Goal: Transaction & Acquisition: Purchase product/service

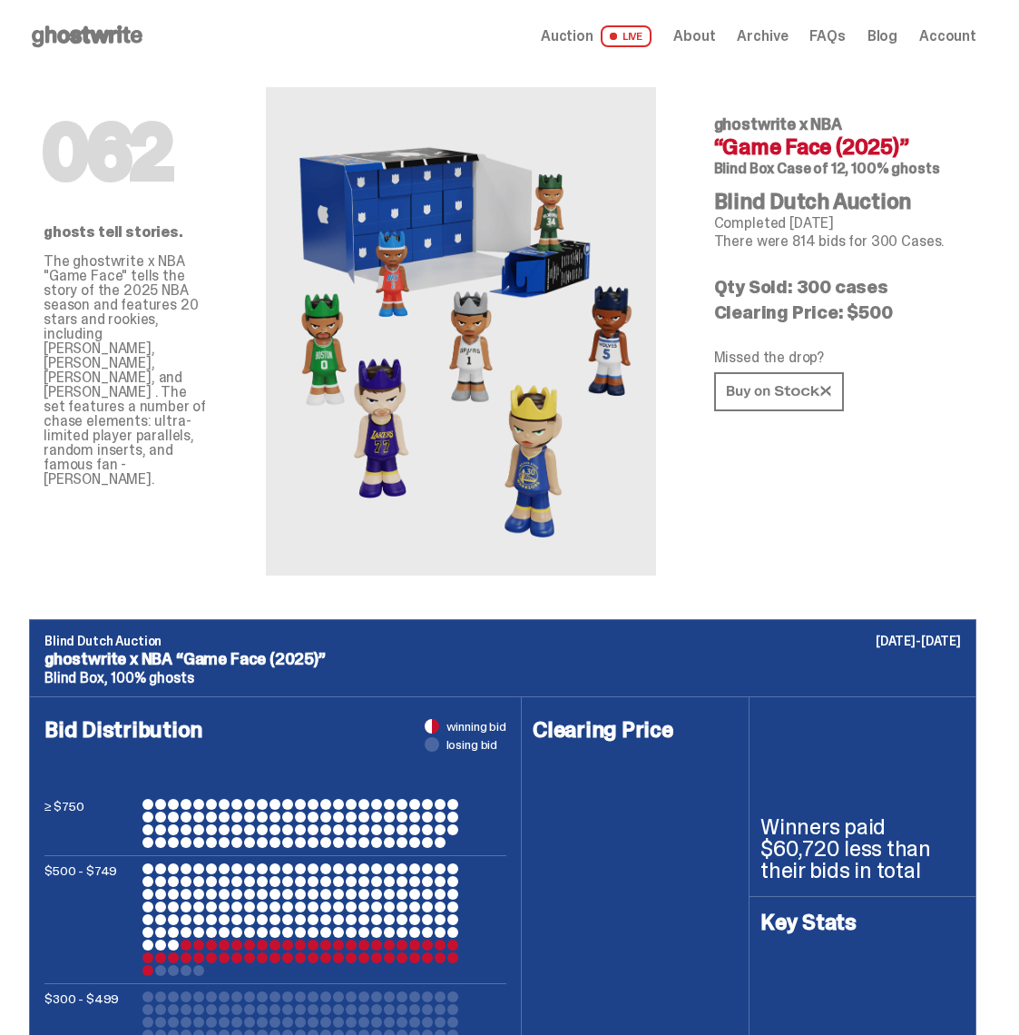
click at [594, 33] on span "Auction" at bounding box center [567, 36] width 53 height 15
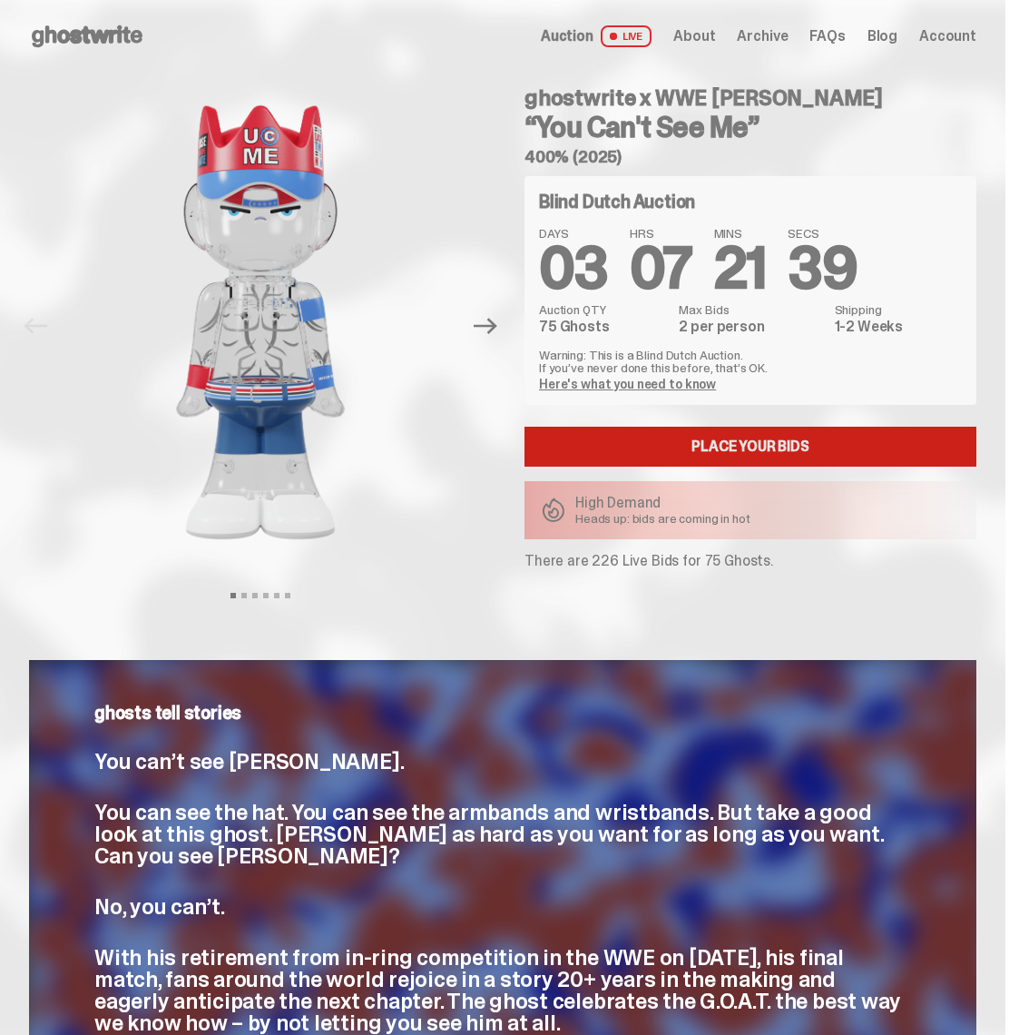
click at [610, 443] on link "Place your Bids" at bounding box center [751, 447] width 452 height 40
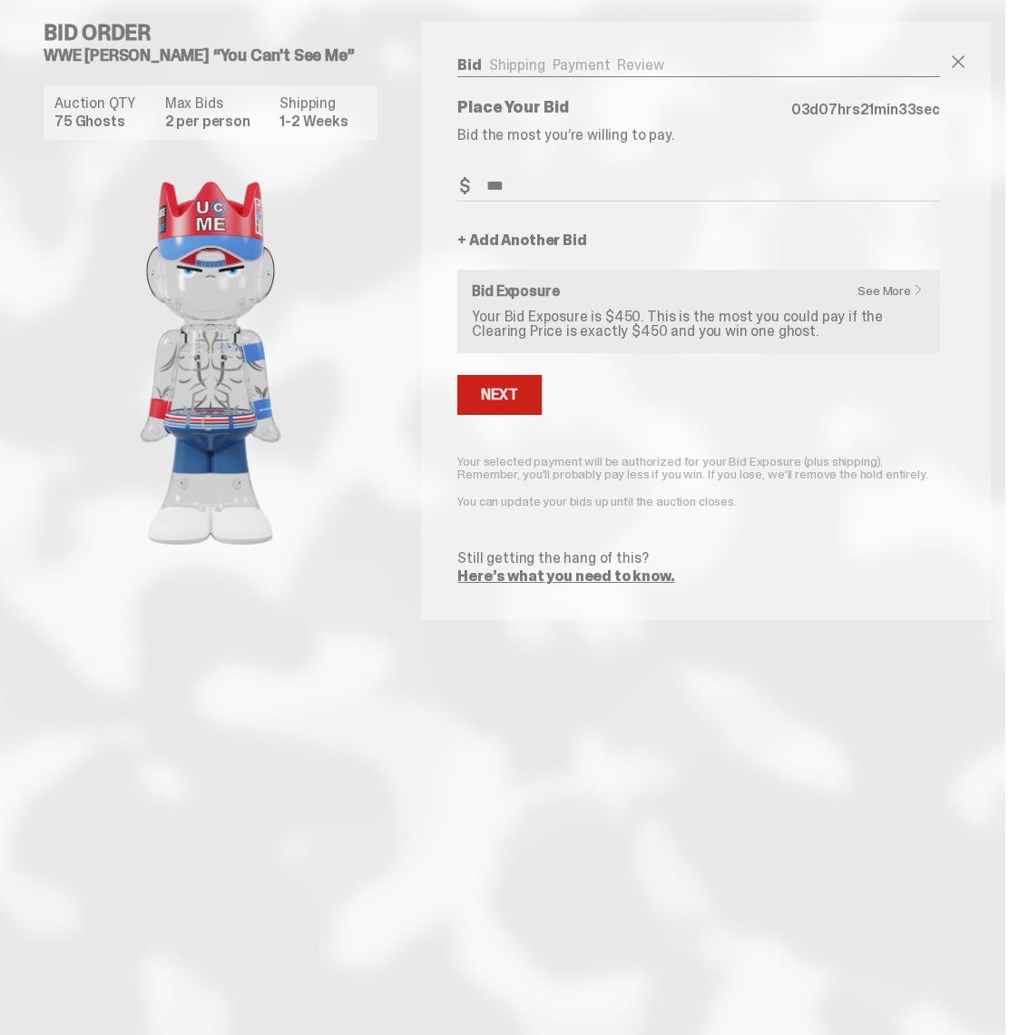
type input "***"
click at [489, 394] on div "Next" at bounding box center [499, 395] width 36 height 15
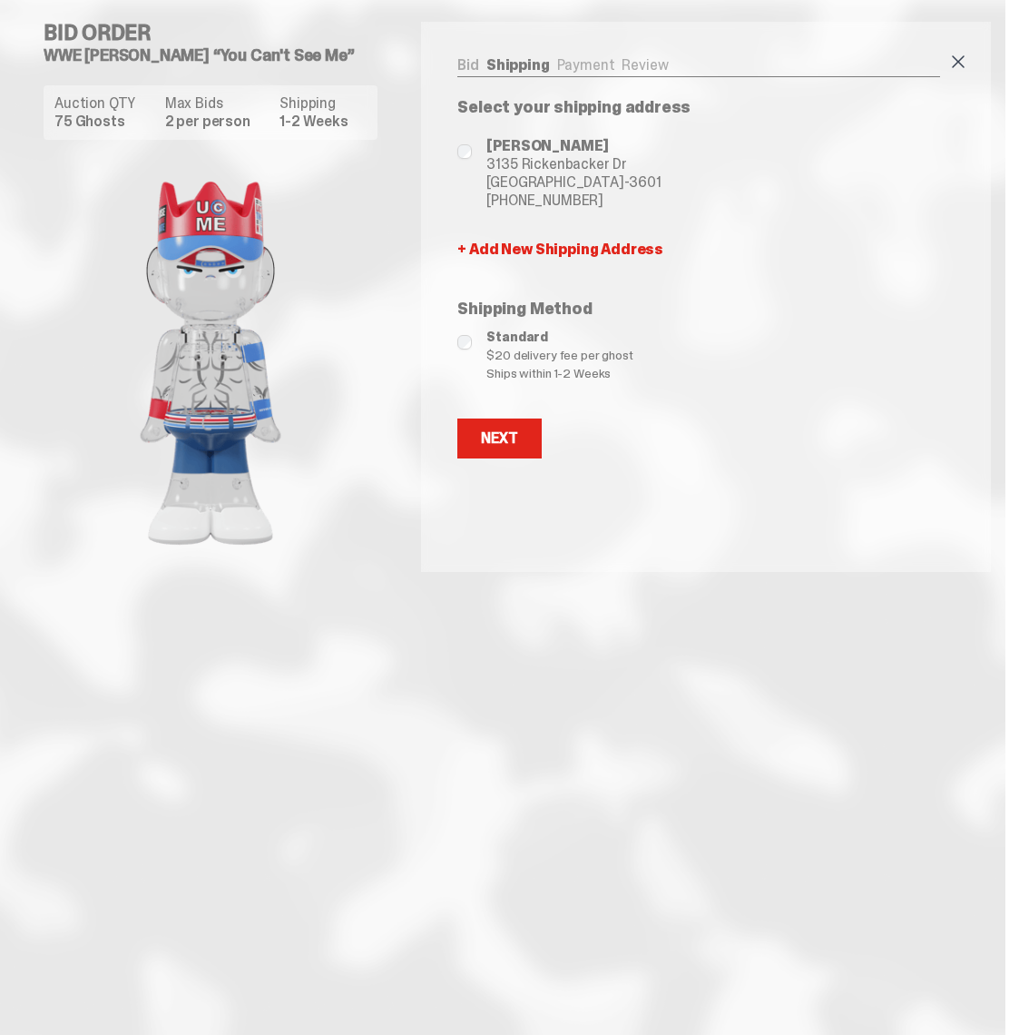
click at [969, 52] on span at bounding box center [959, 62] width 22 height 22
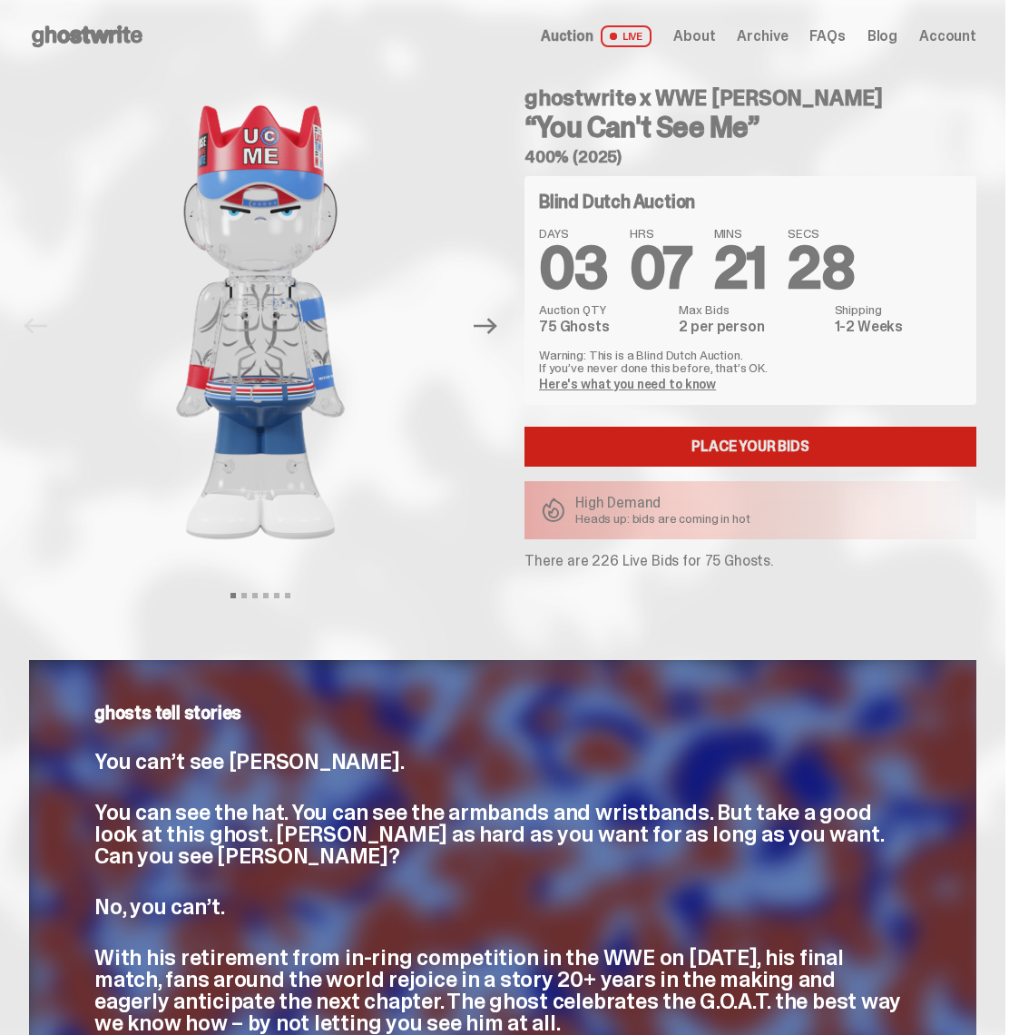
click at [742, 449] on link "Place your Bids" at bounding box center [751, 447] width 452 height 40
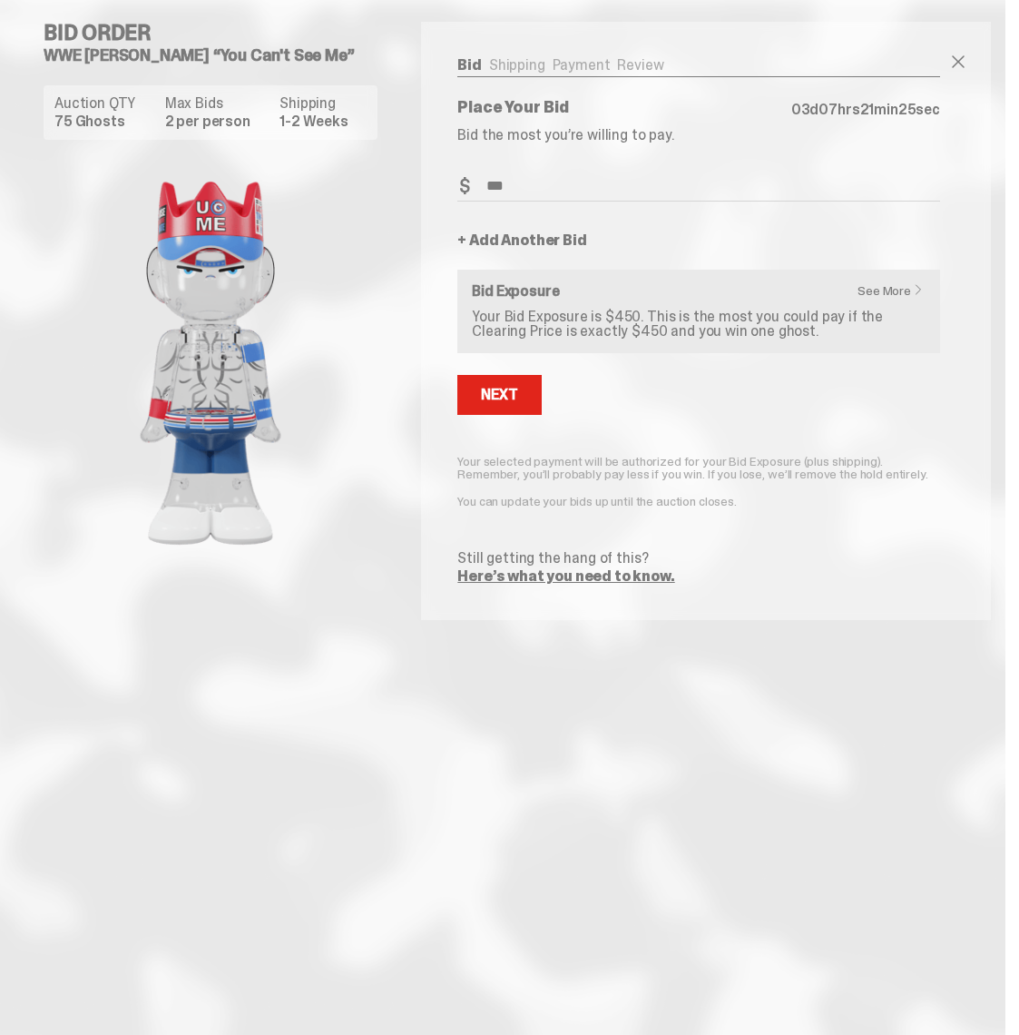
click at [503, 241] on link "+ Add Another Bid" at bounding box center [521, 240] width 129 height 15
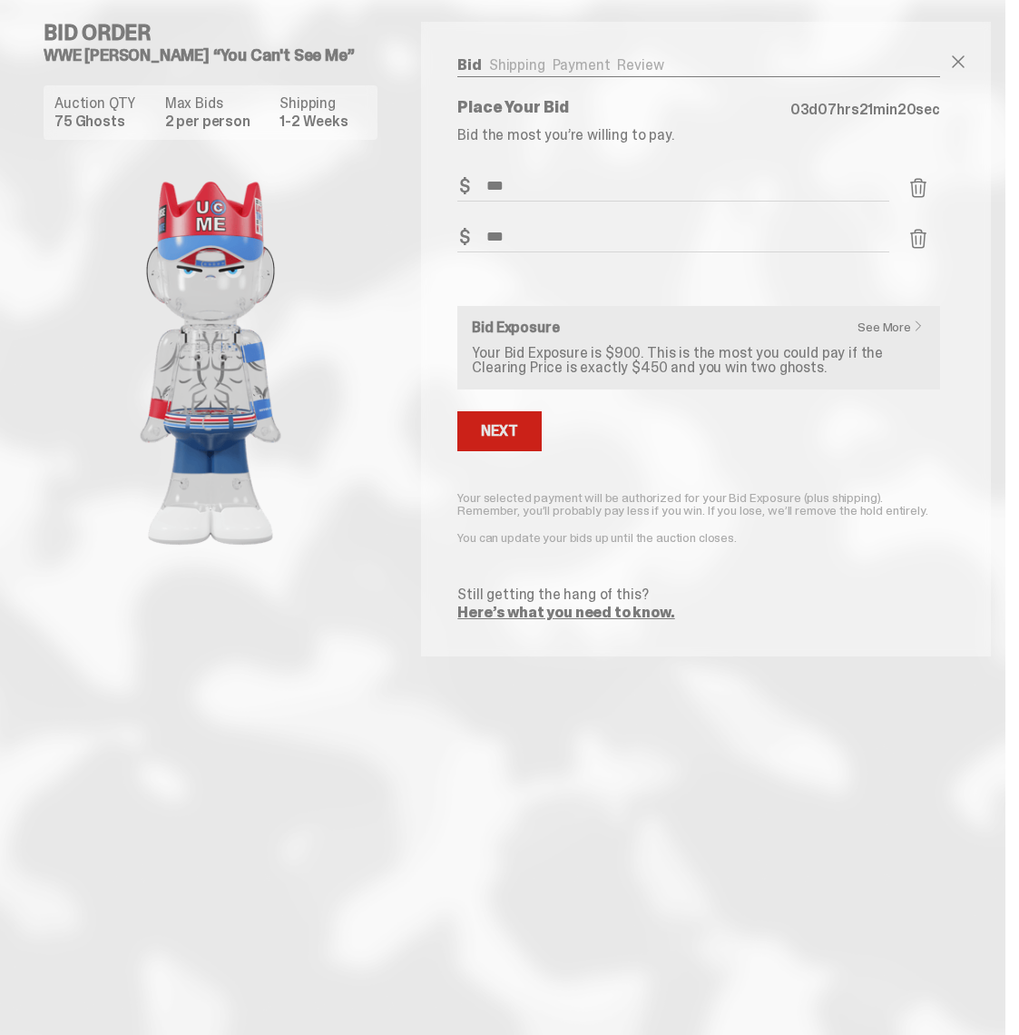
type input "***"
click at [508, 424] on div "Next" at bounding box center [499, 431] width 36 height 15
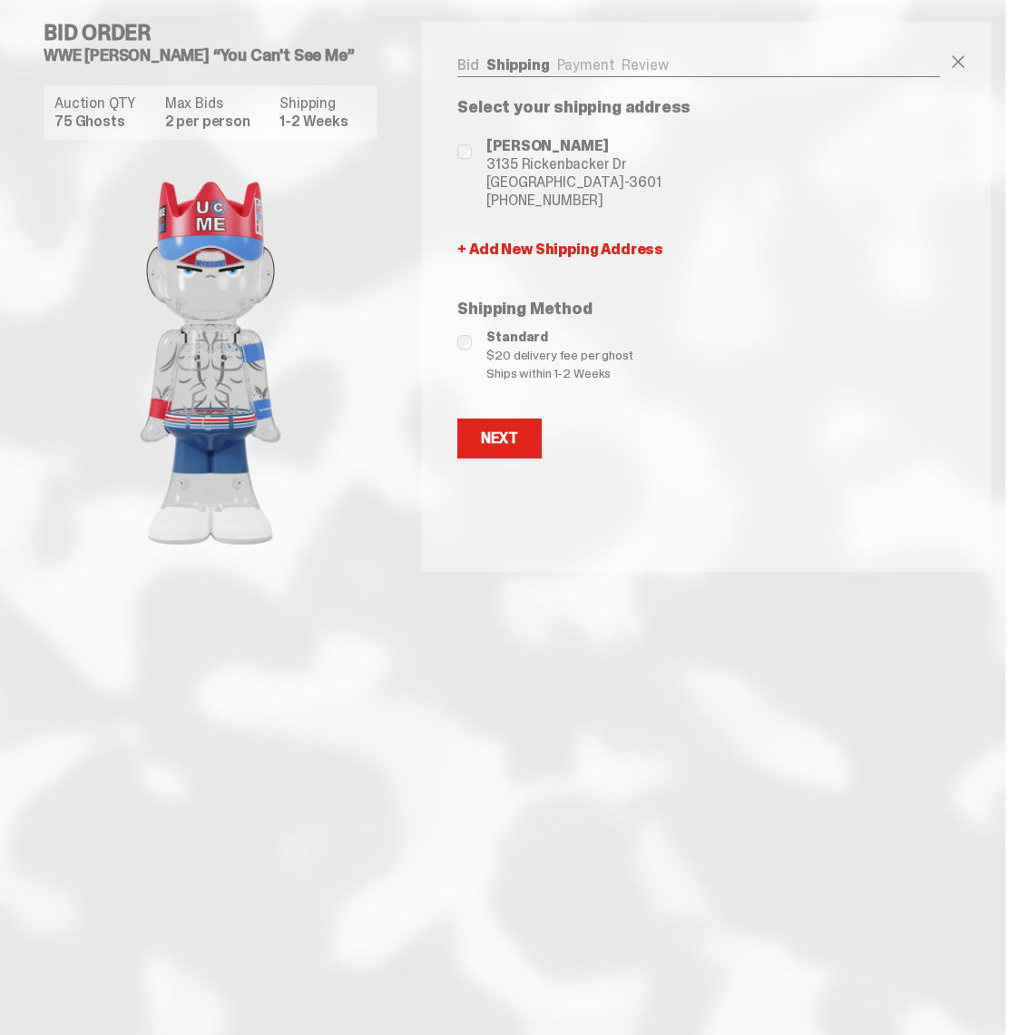
click at [517, 442] on div "Next" at bounding box center [499, 438] width 36 height 15
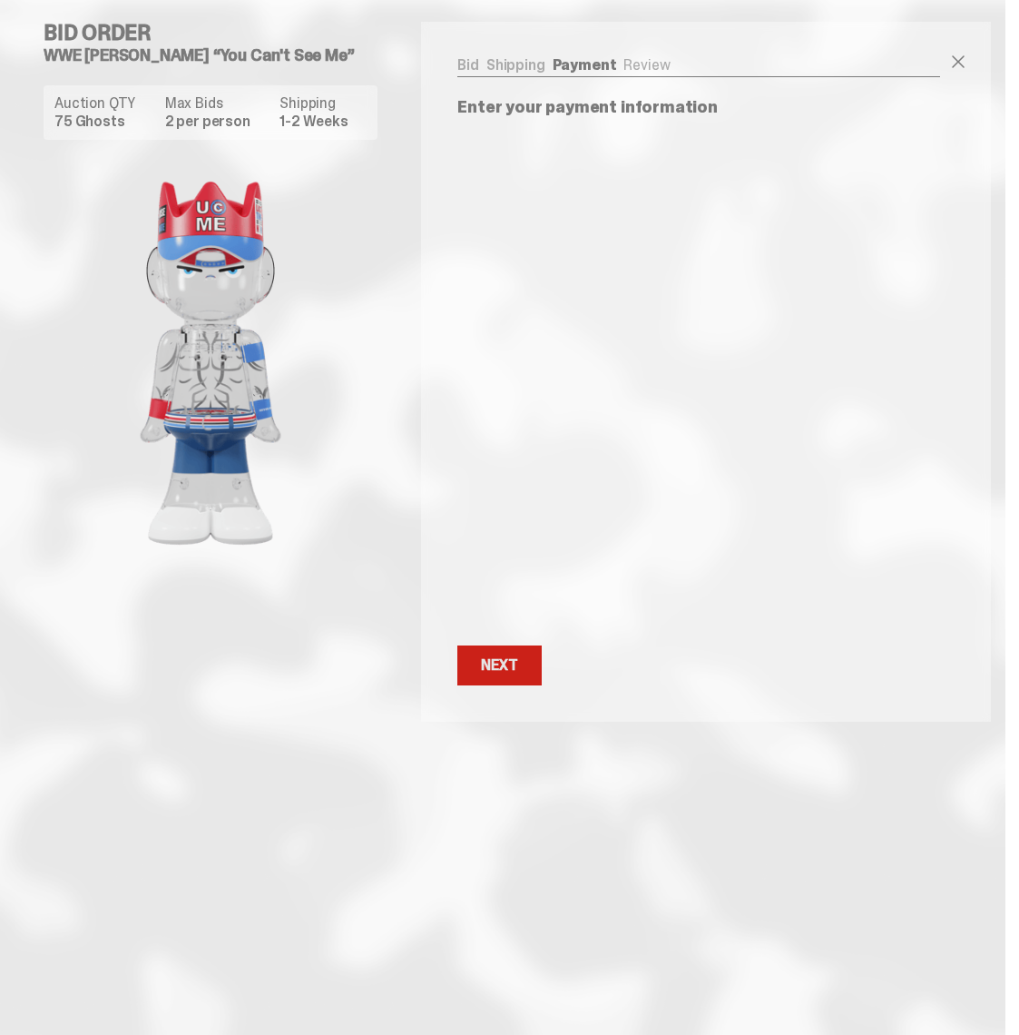
click at [492, 663] on div "Next" at bounding box center [499, 665] width 36 height 15
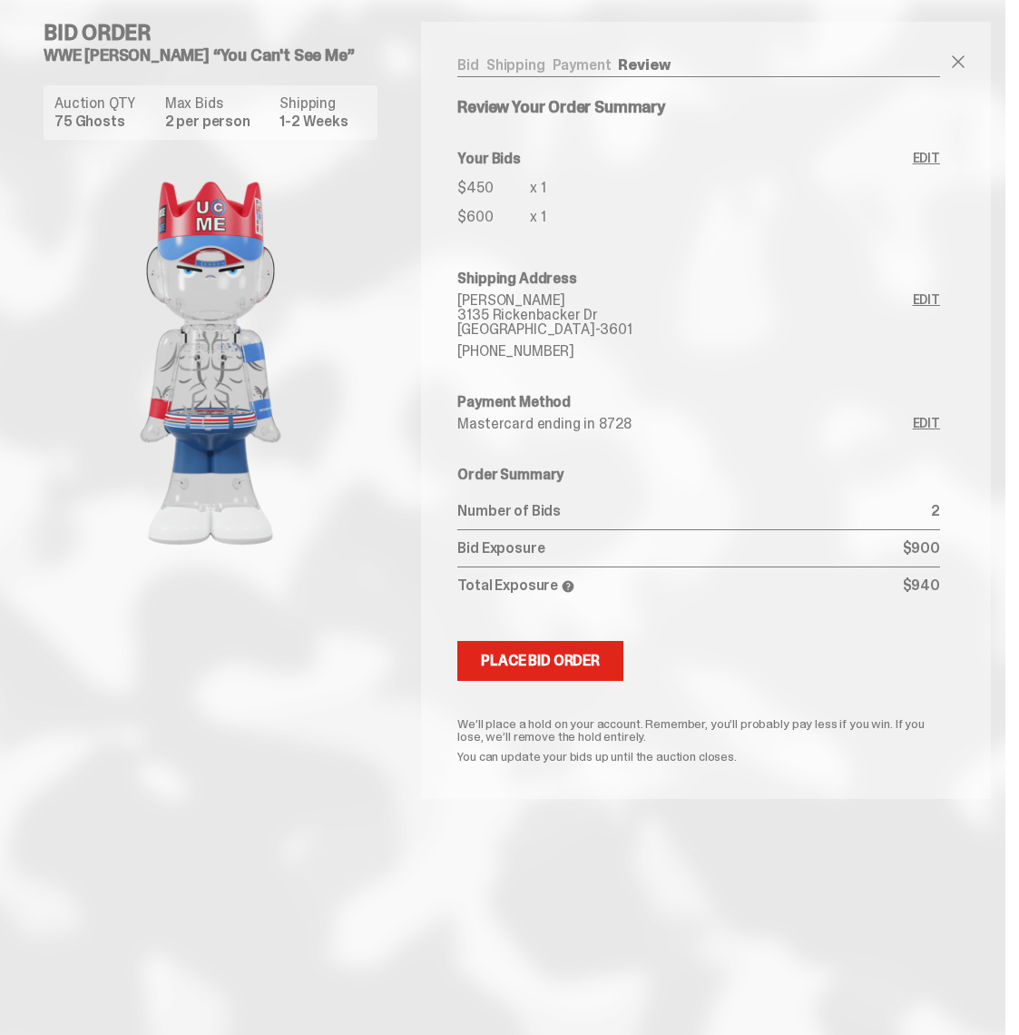
click at [940, 157] on link "Edit" at bounding box center [926, 193] width 27 height 83
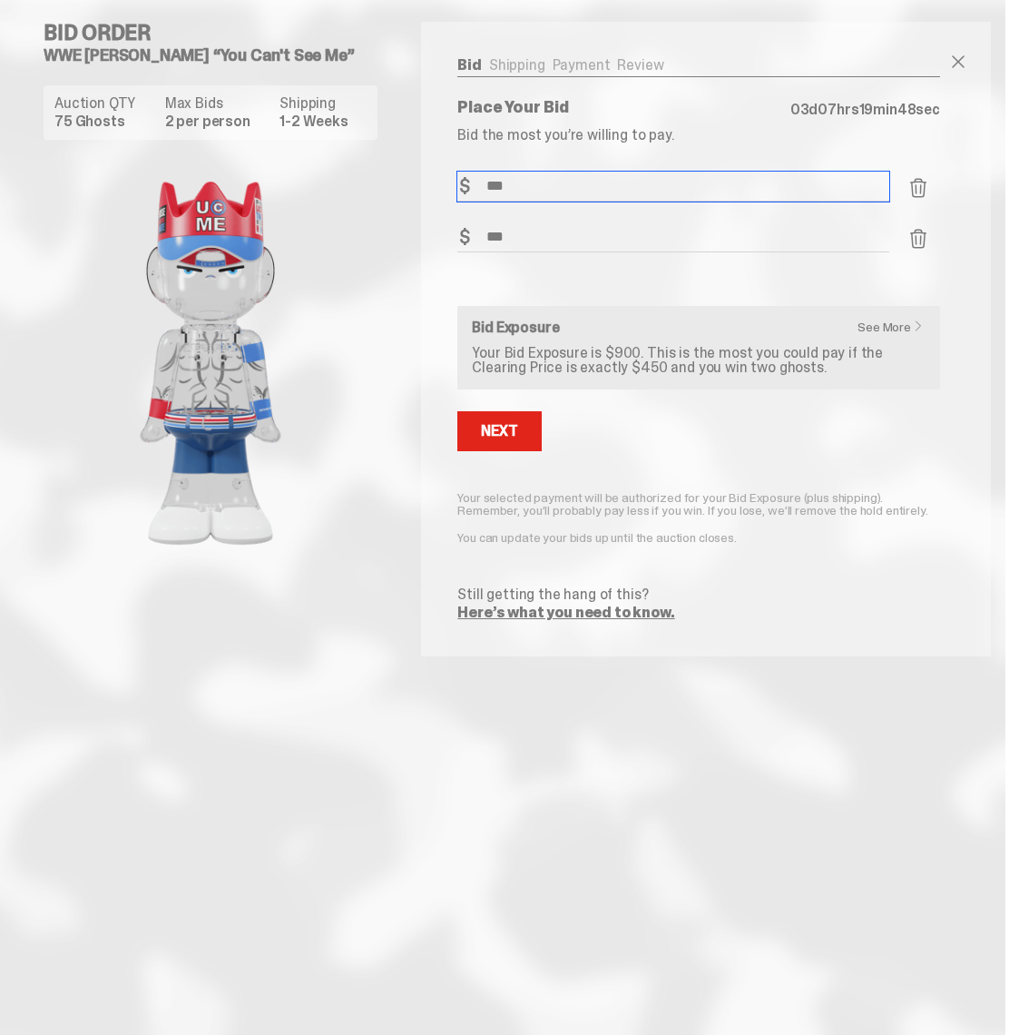
scroll to position [0, 2]
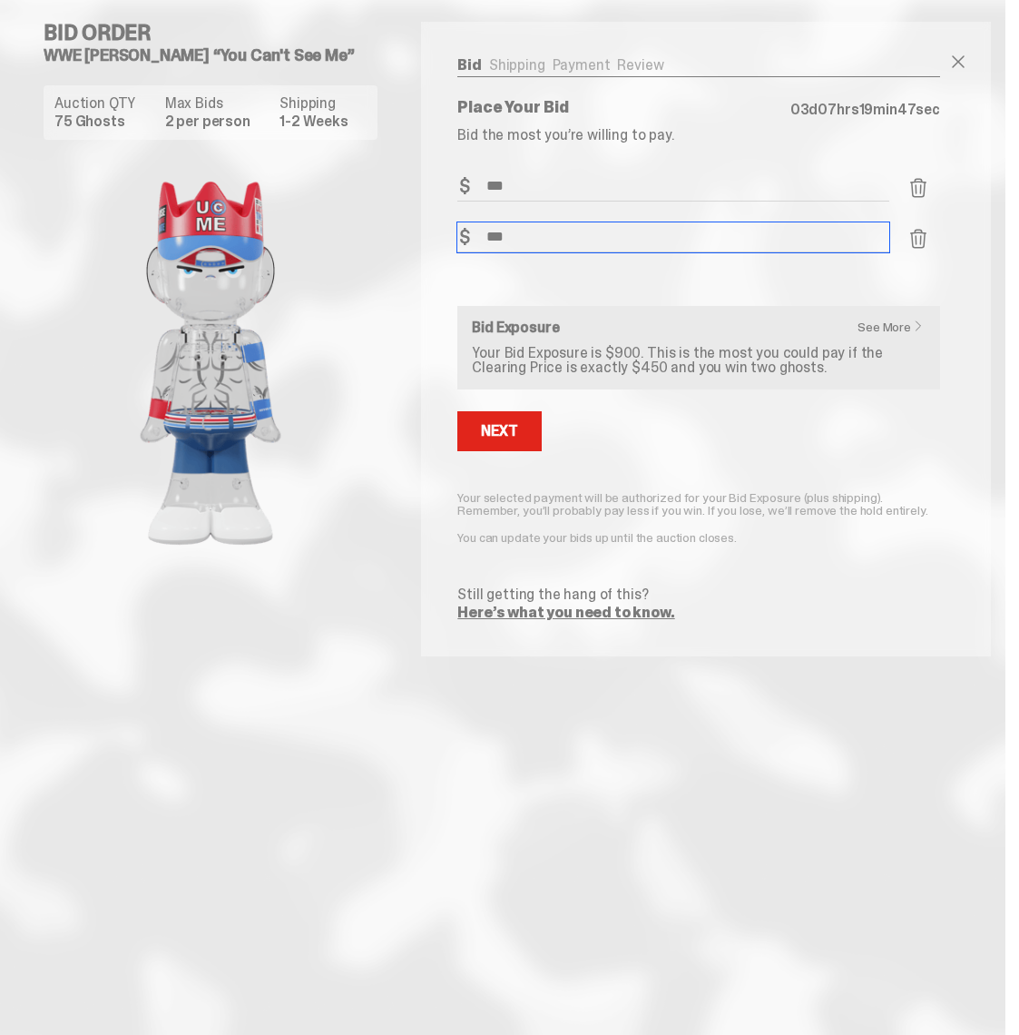
click at [555, 228] on input "***" at bounding box center [673, 237] width 432 height 30
type input "*"
type input "***"
click at [484, 432] on button "Next" at bounding box center [498, 431] width 83 height 40
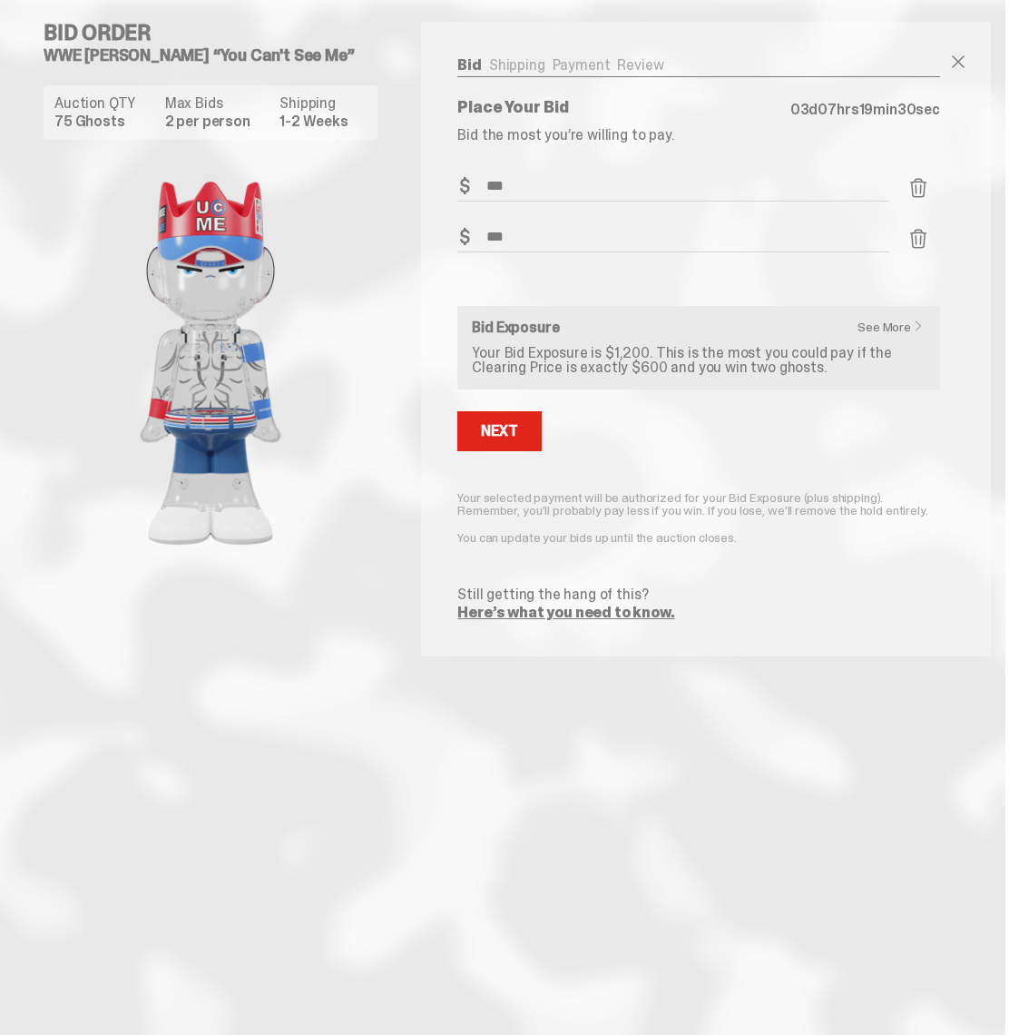
click at [500, 411] on button "Next" at bounding box center [498, 431] width 83 height 40
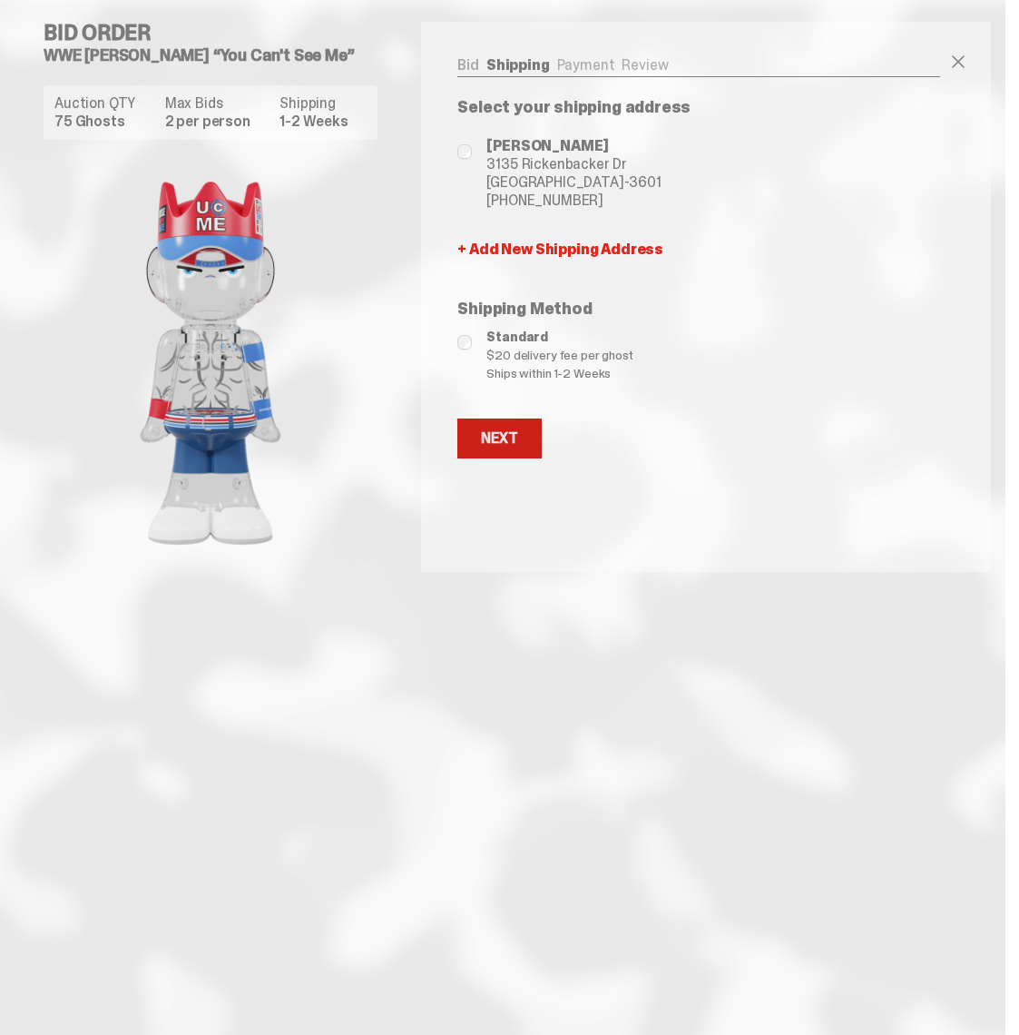
click at [516, 435] on div "Next" at bounding box center [499, 438] width 36 height 15
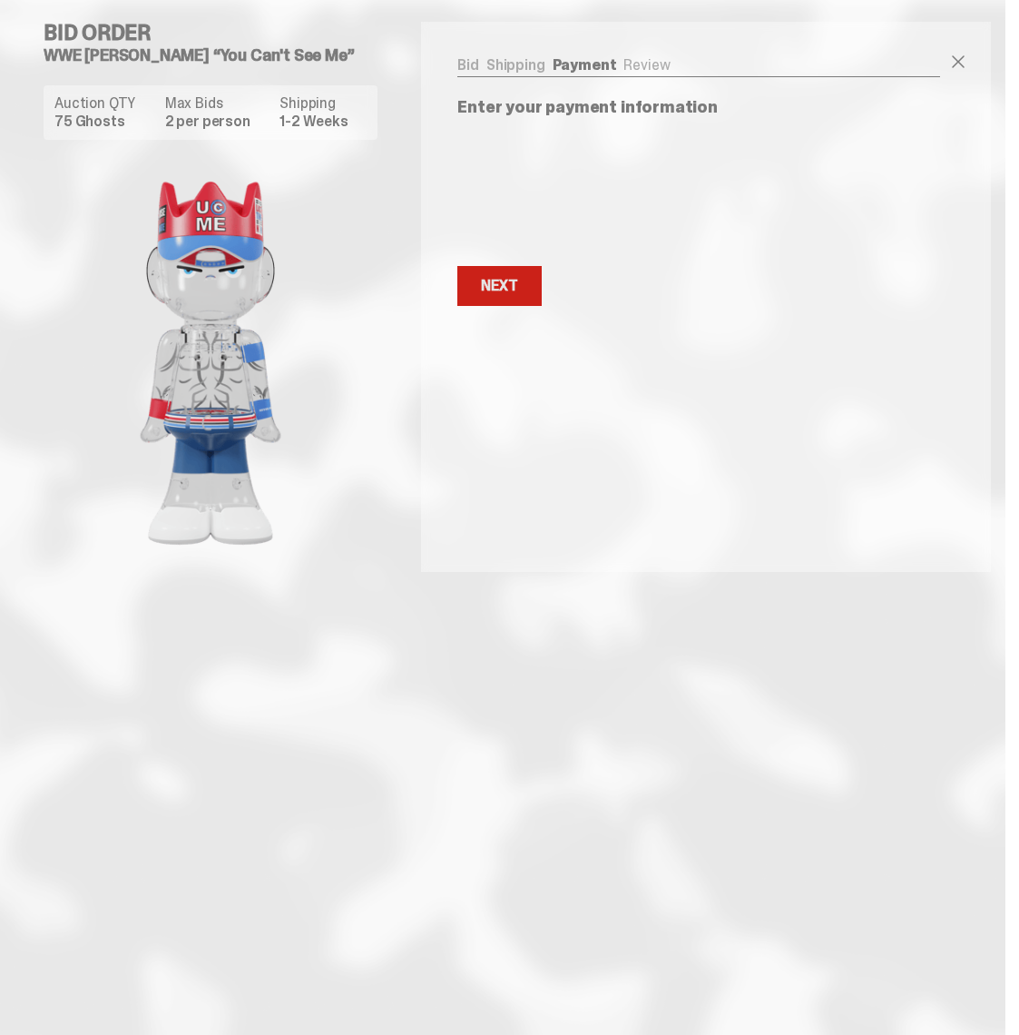
click at [495, 282] on div "Next" at bounding box center [499, 286] width 36 height 15
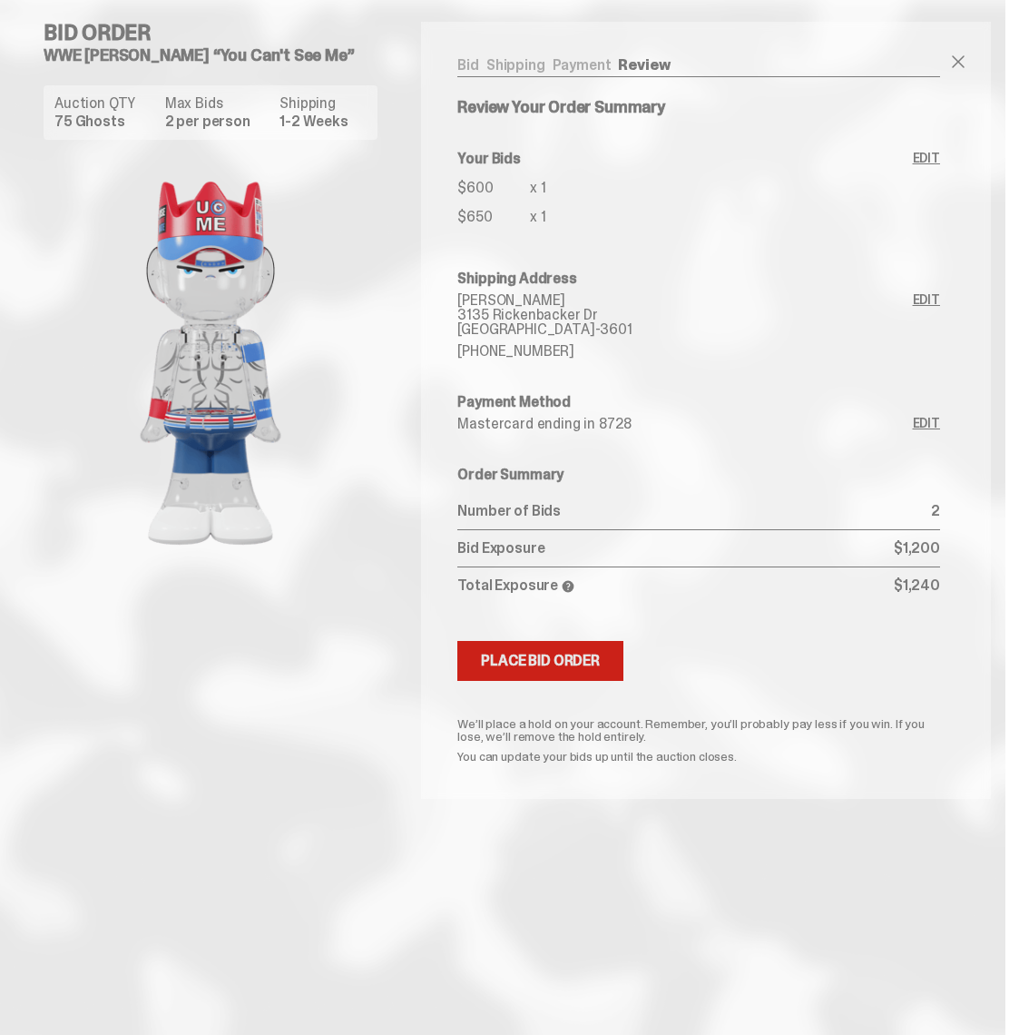
click at [533, 663] on div "Place Bid Order" at bounding box center [540, 660] width 119 height 15
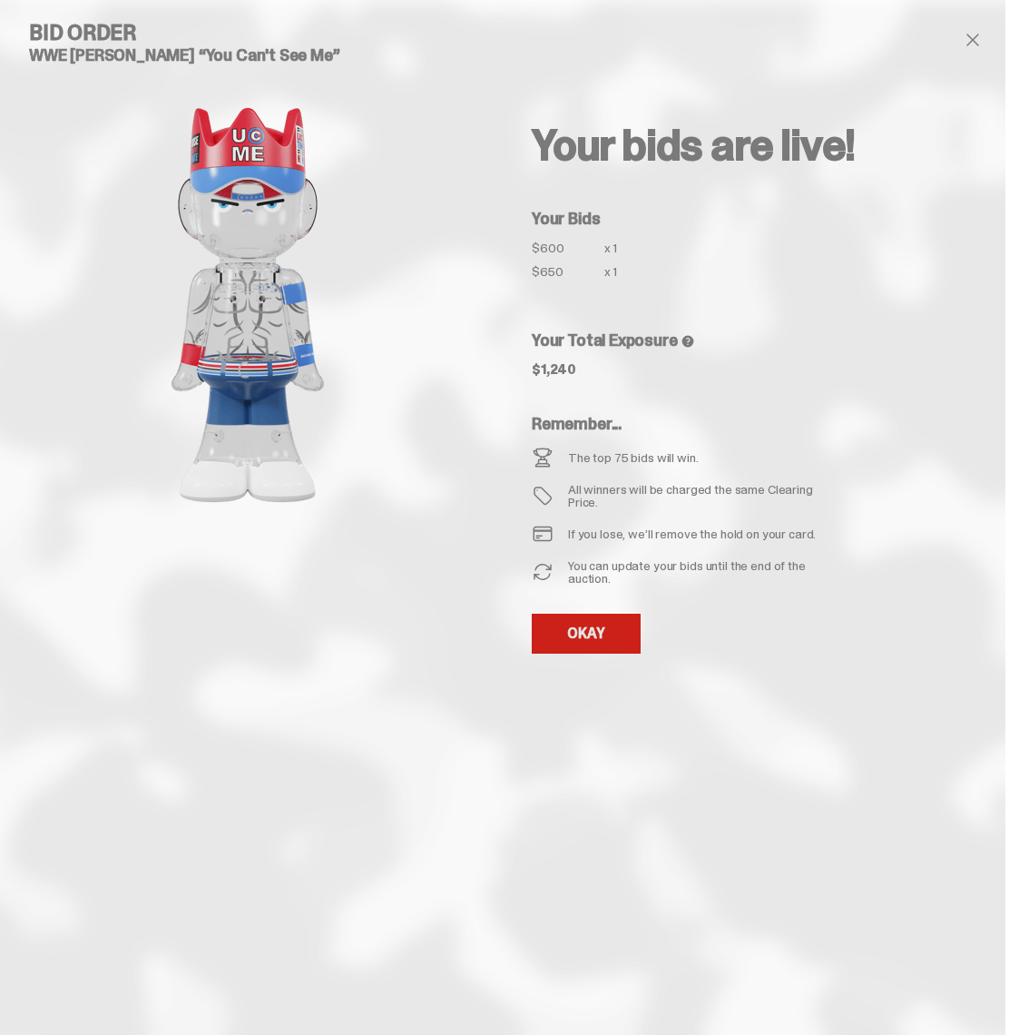
click at [583, 633] on link "OKAY" at bounding box center [586, 634] width 109 height 40
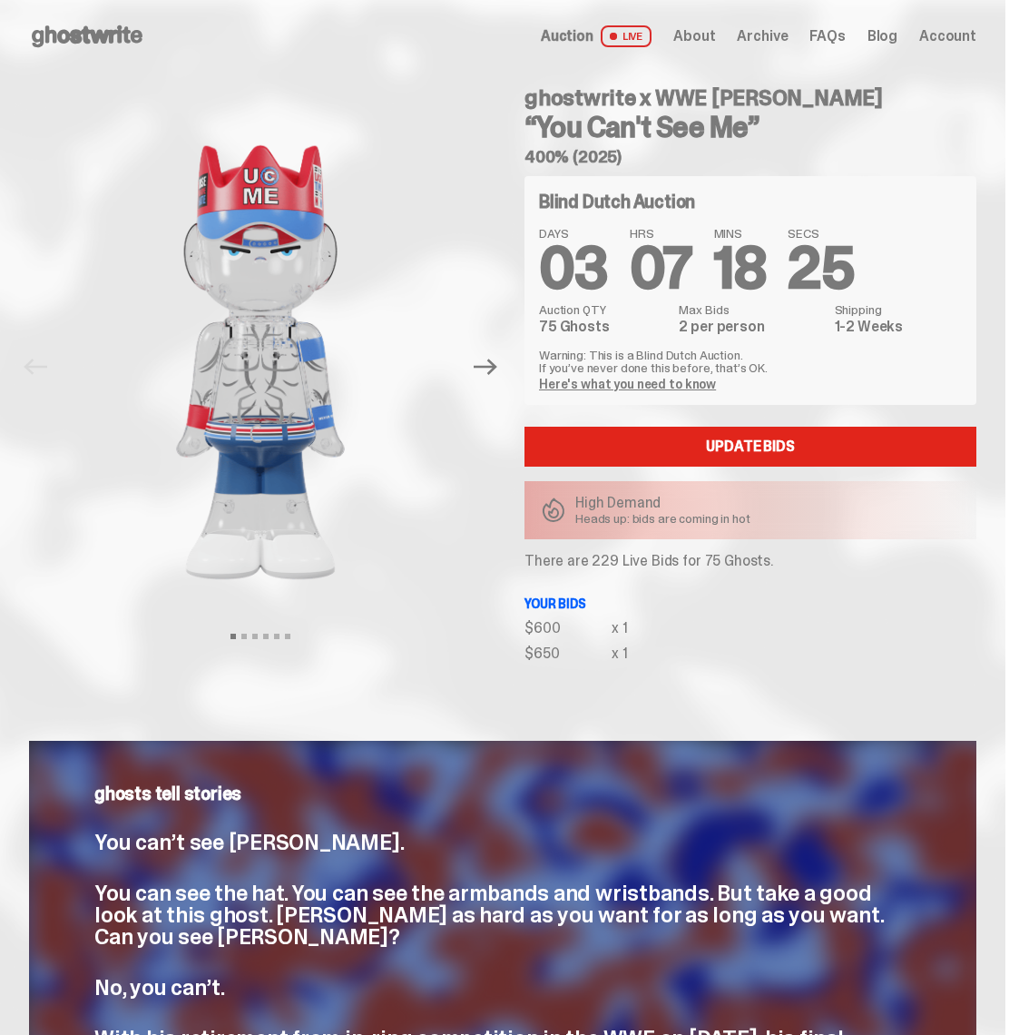
click at [76, 30] on use at bounding box center [87, 36] width 111 height 22
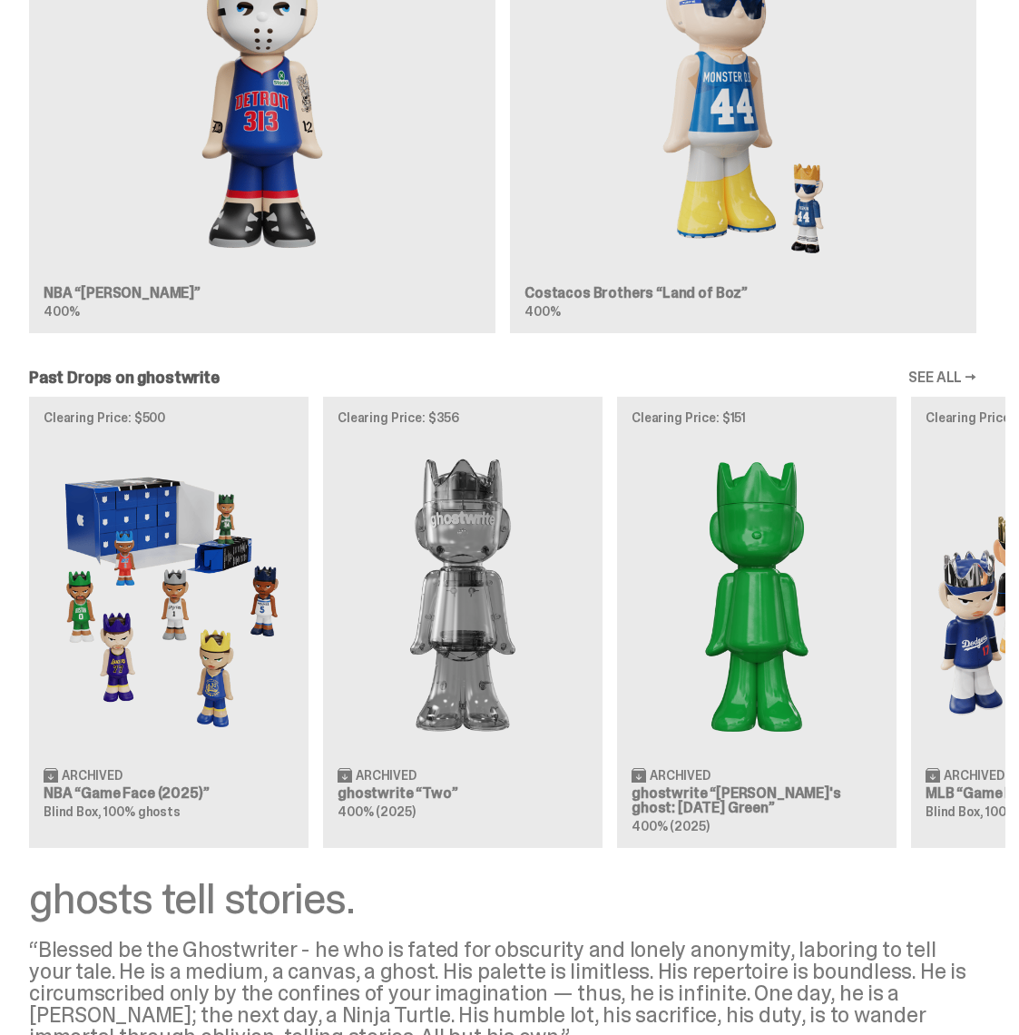
scroll to position [1581, 0]
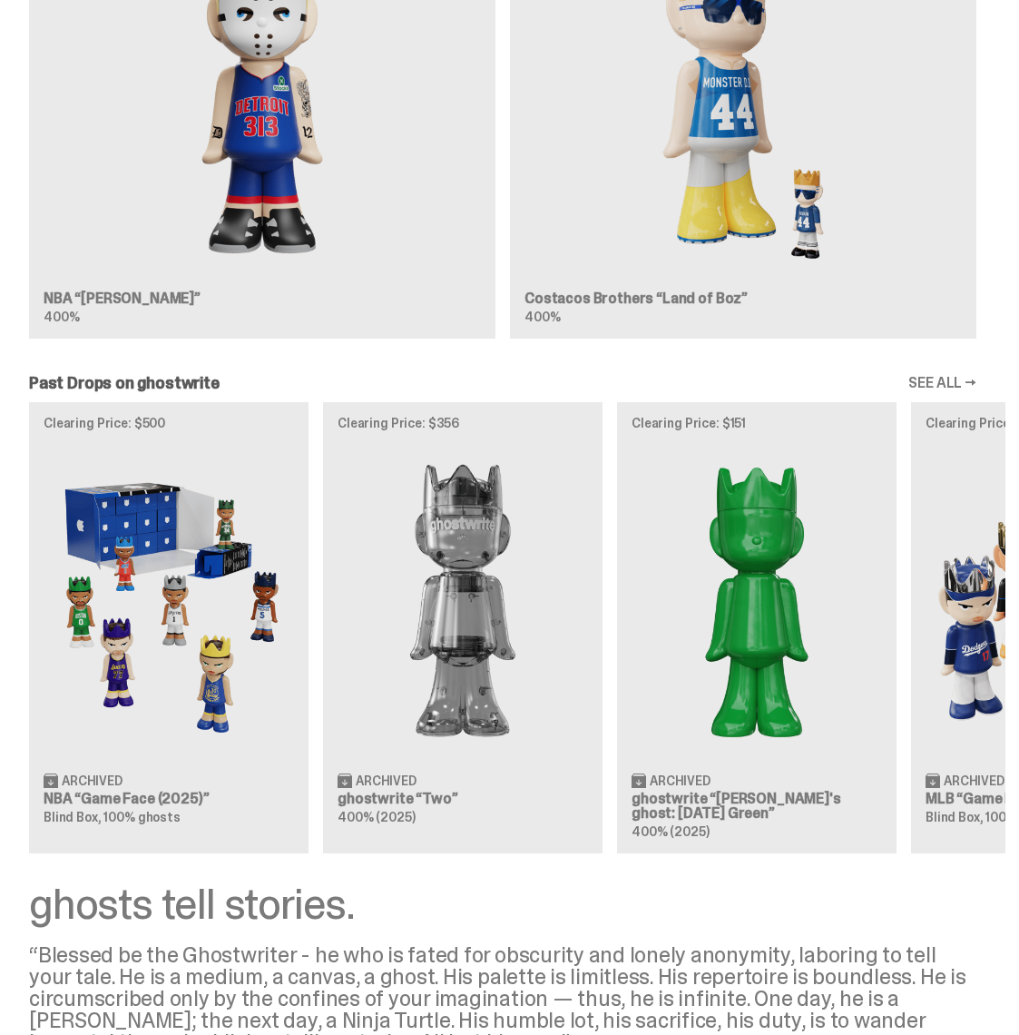
click at [959, 388] on link "SEE ALL →" at bounding box center [942, 383] width 68 height 15
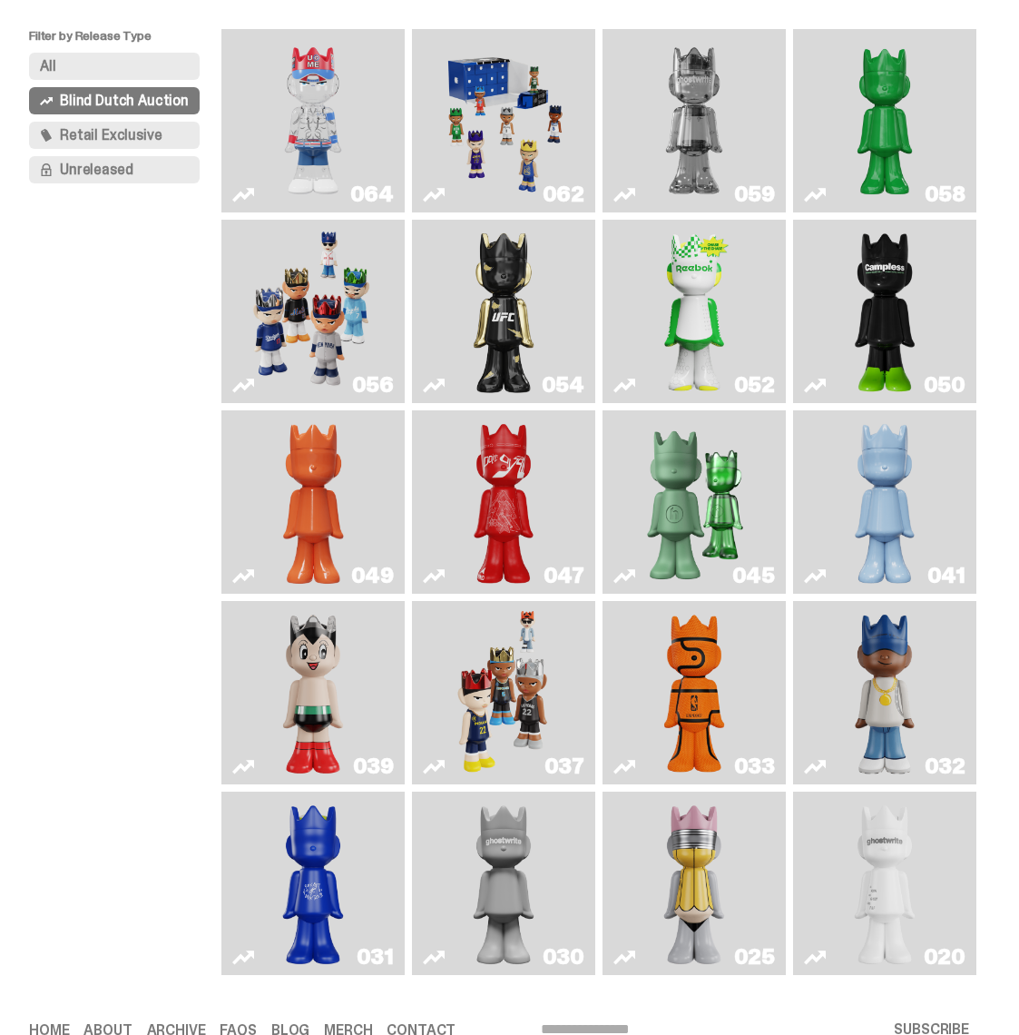
scroll to position [163, 0]
click at [333, 776] on img "Astro Boy" at bounding box center [313, 692] width 73 height 169
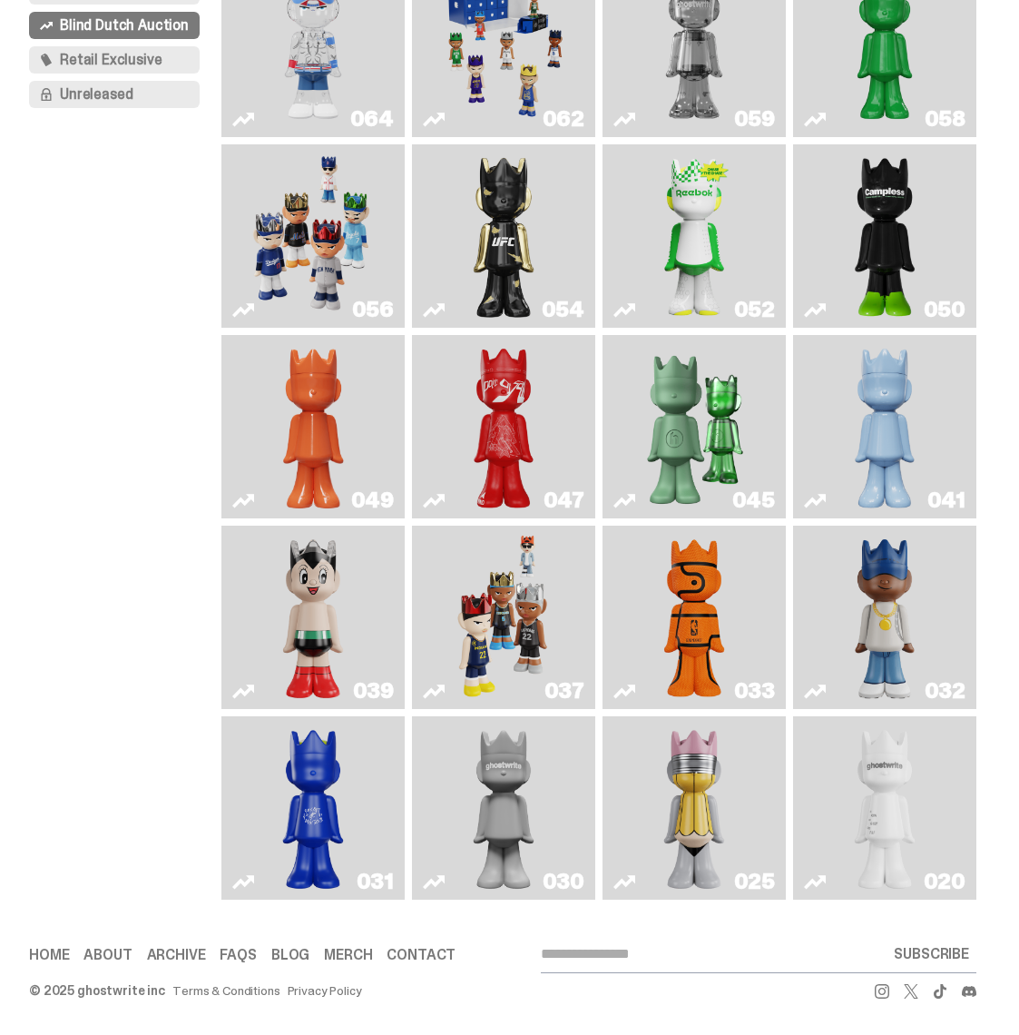
scroll to position [309, 0]
click at [673, 817] on img "No. 2 Pencil" at bounding box center [694, 807] width 94 height 169
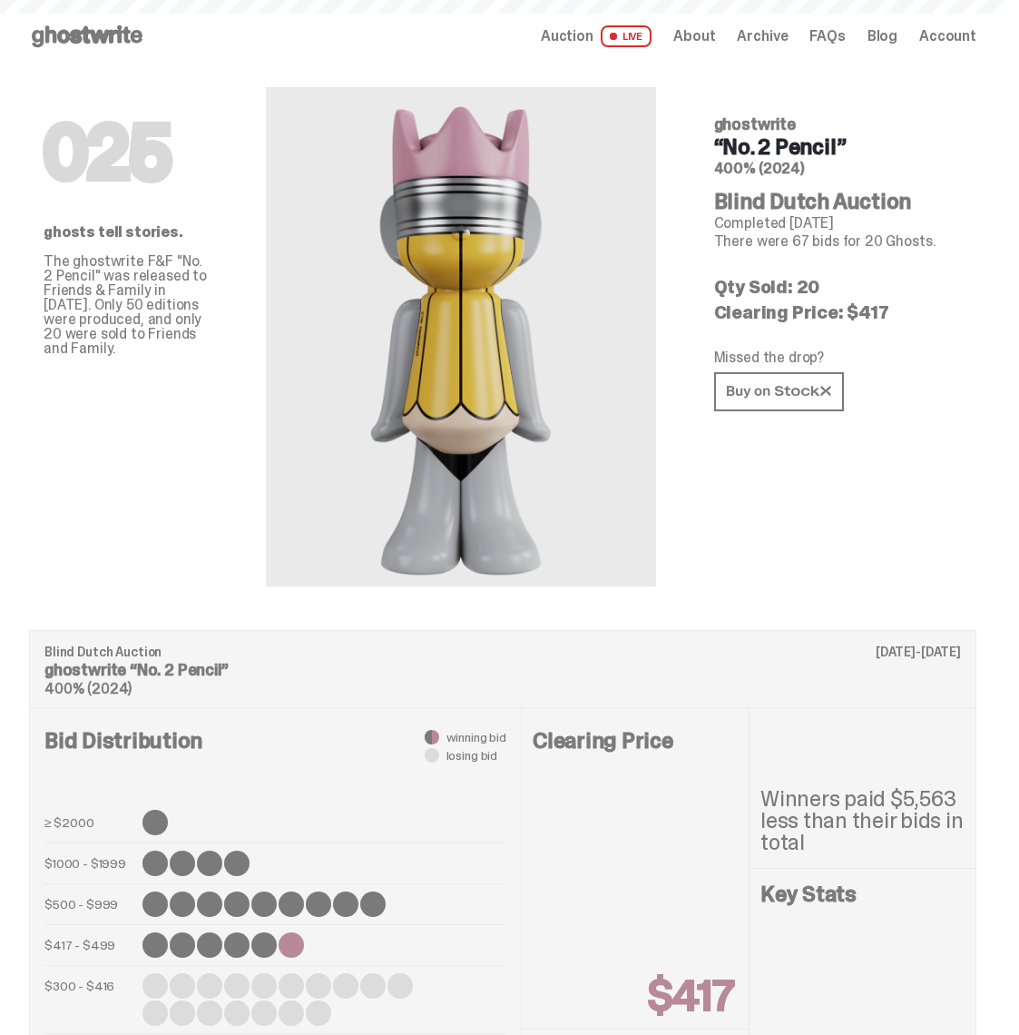
scroll to position [309, 0]
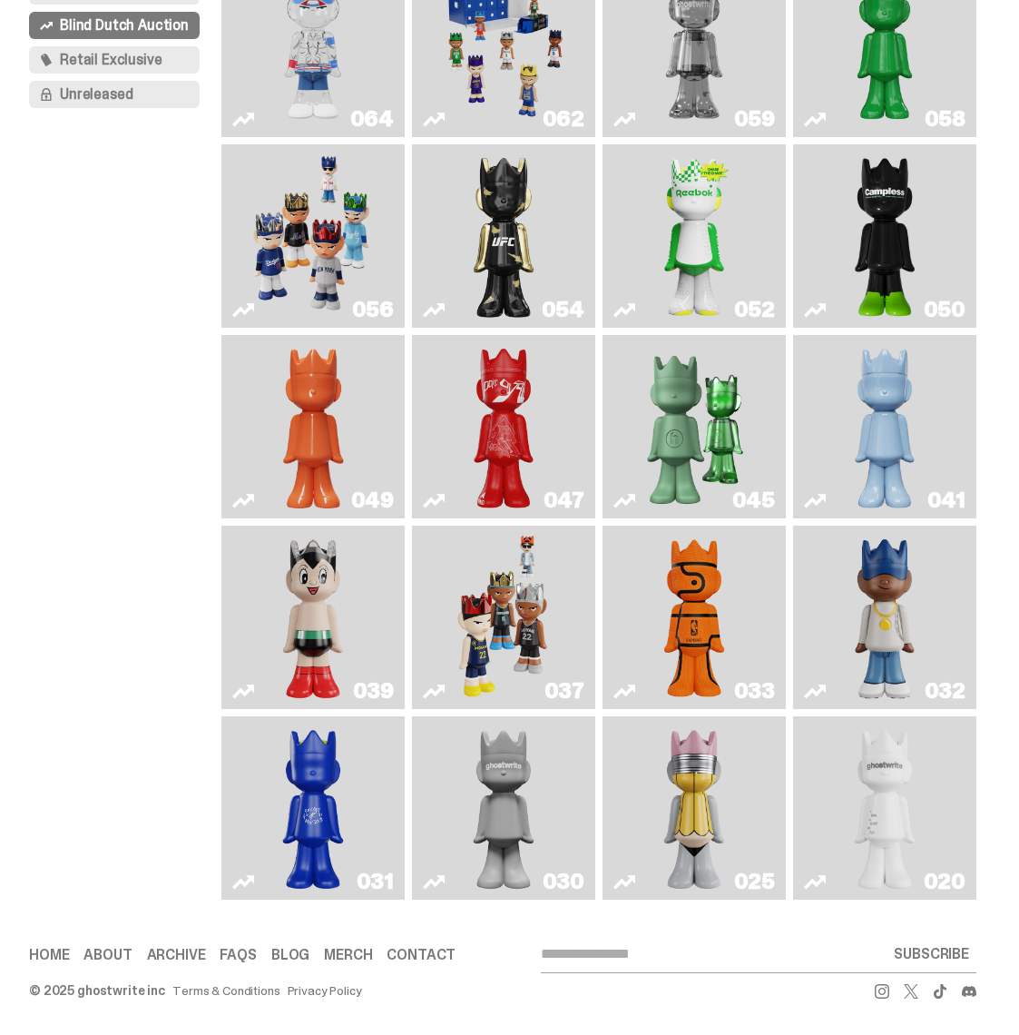
click at [902, 615] on img "Swingman" at bounding box center [885, 617] width 94 height 169
click at [694, 581] on img "Game Ball" at bounding box center [694, 617] width 73 height 169
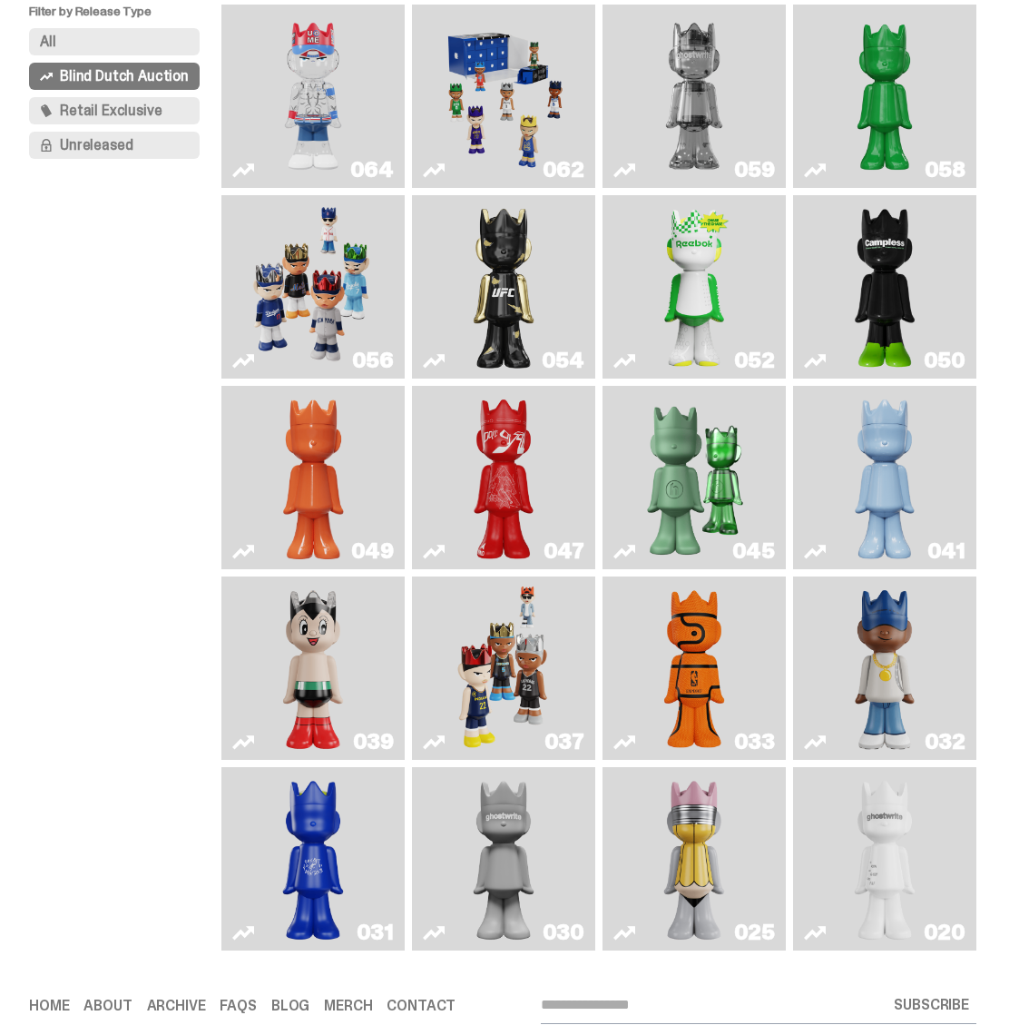
scroll to position [186, 0]
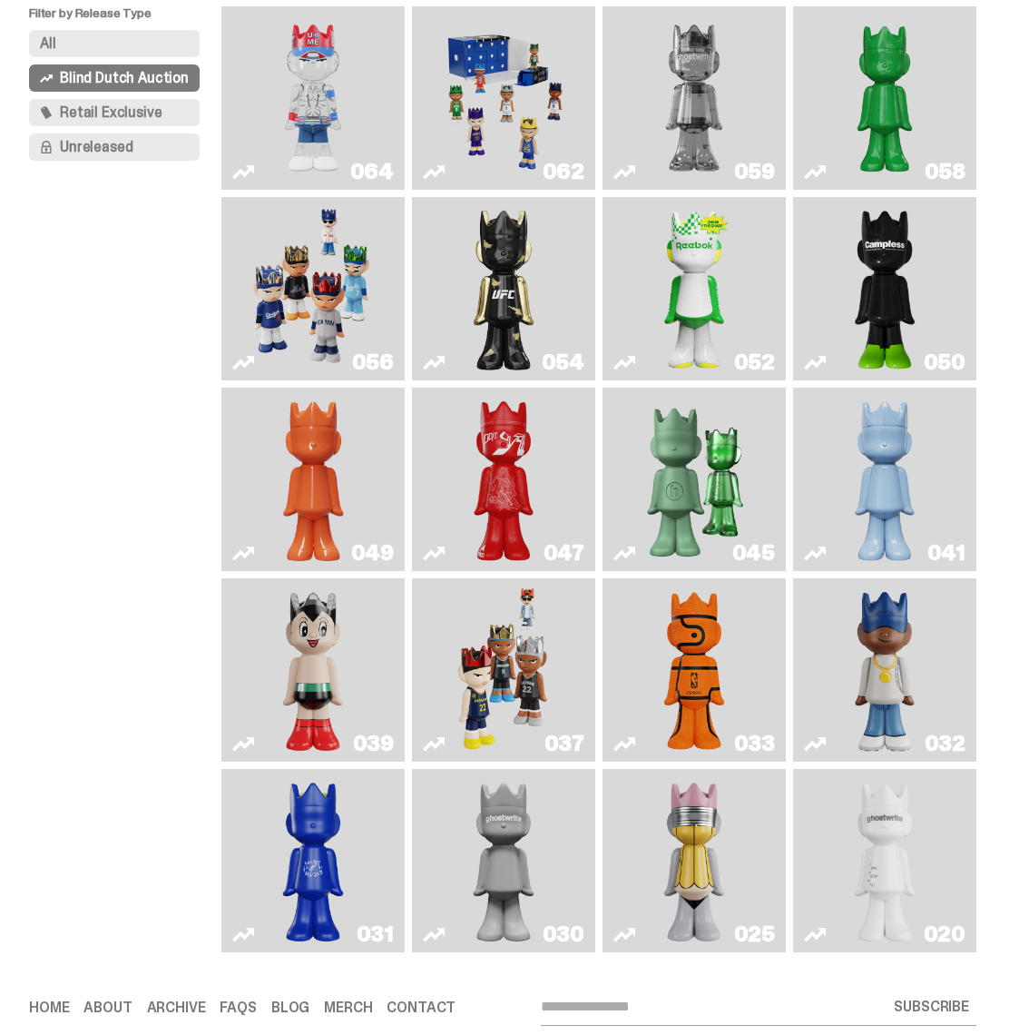
click at [501, 537] on img "Skip" at bounding box center [503, 479] width 73 height 169
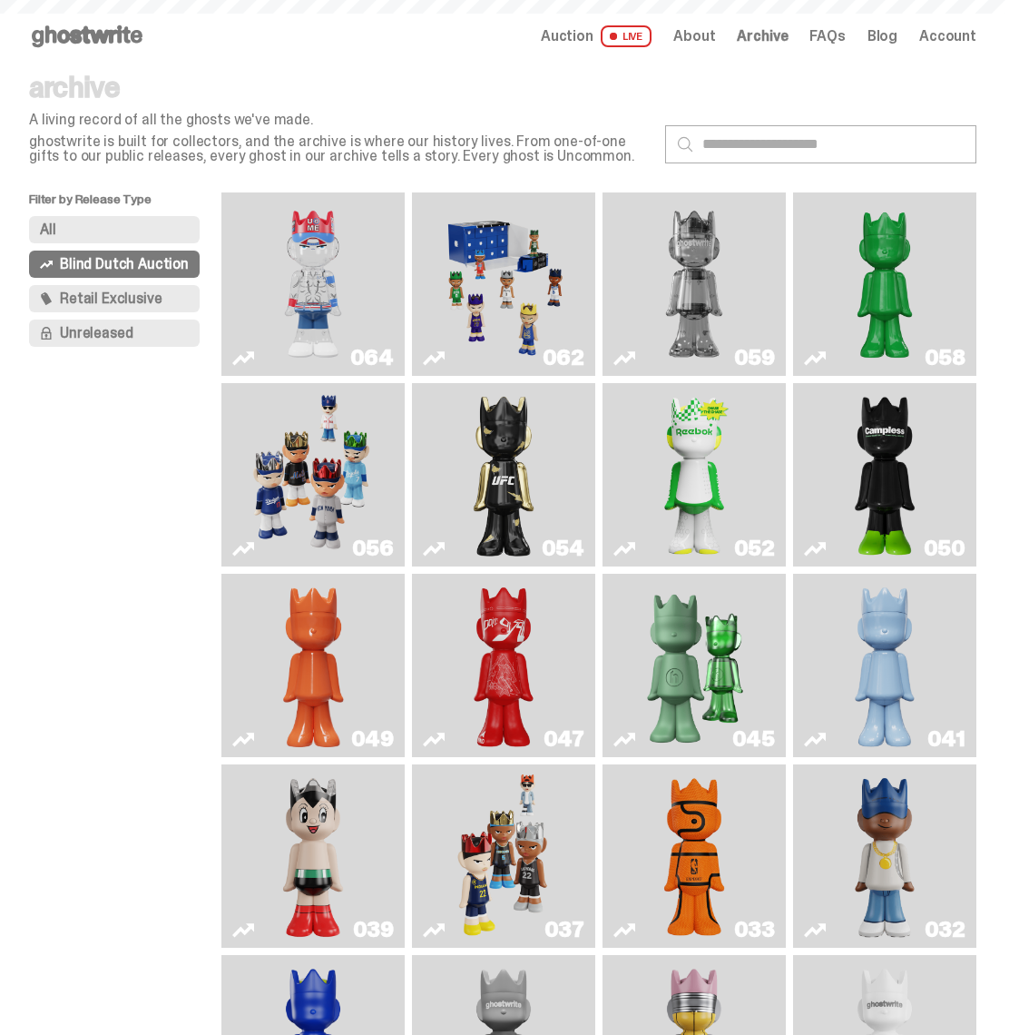
scroll to position [186, 0]
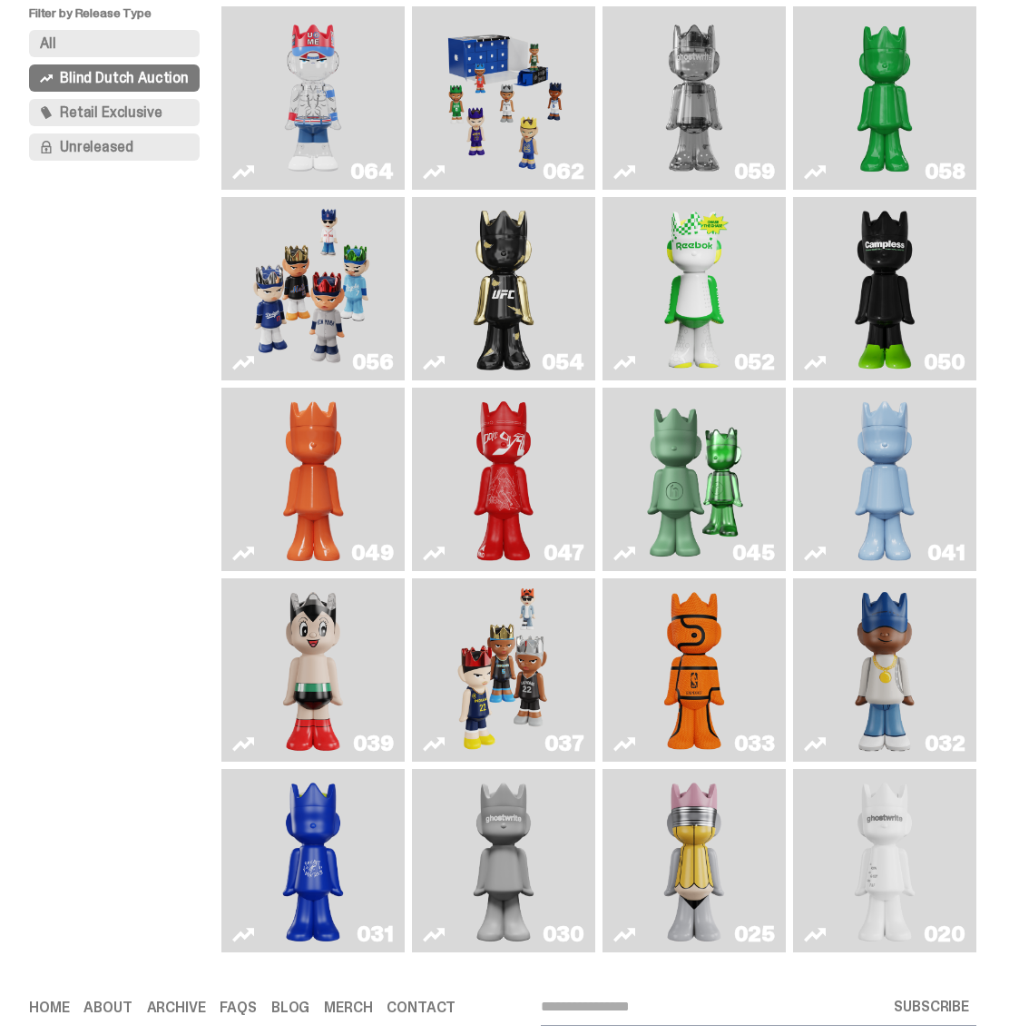
click at [900, 750] on img "Swingman" at bounding box center [885, 669] width 94 height 169
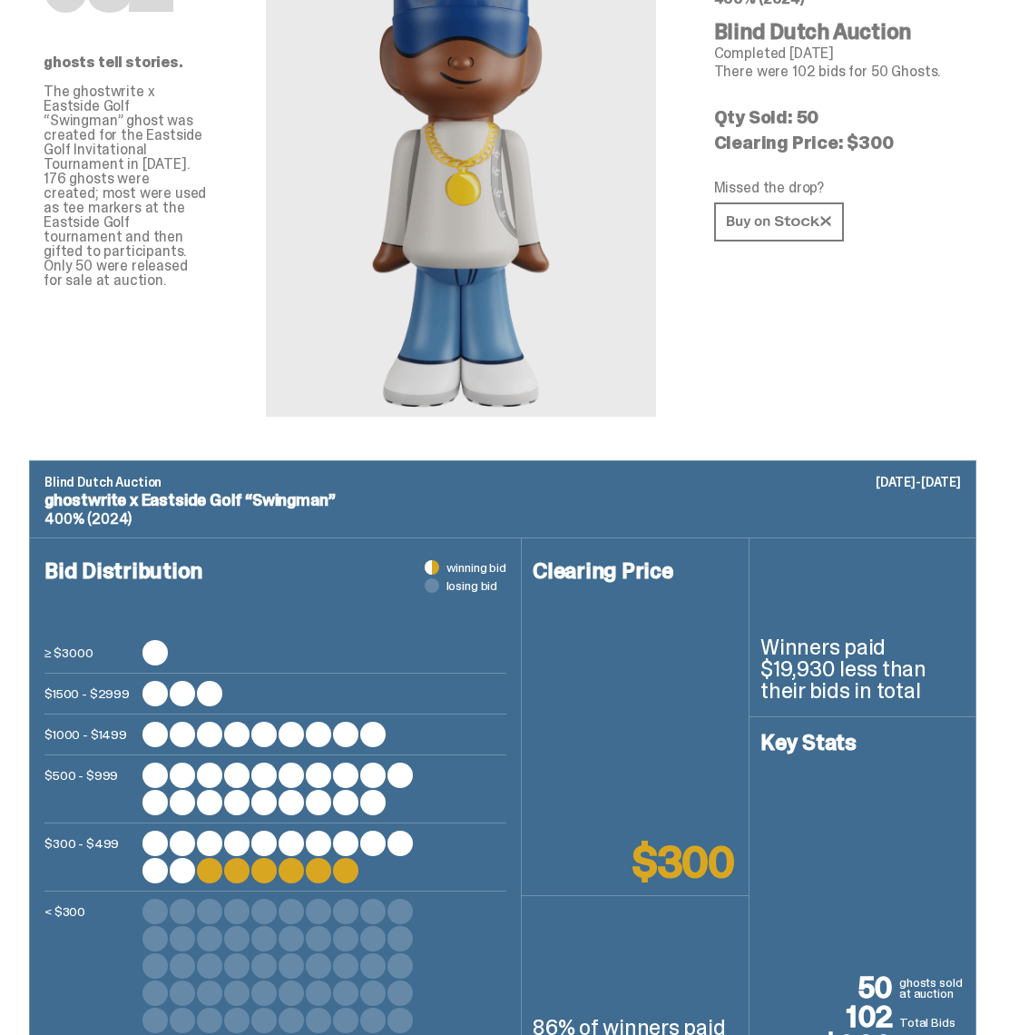
scroll to position [172, 0]
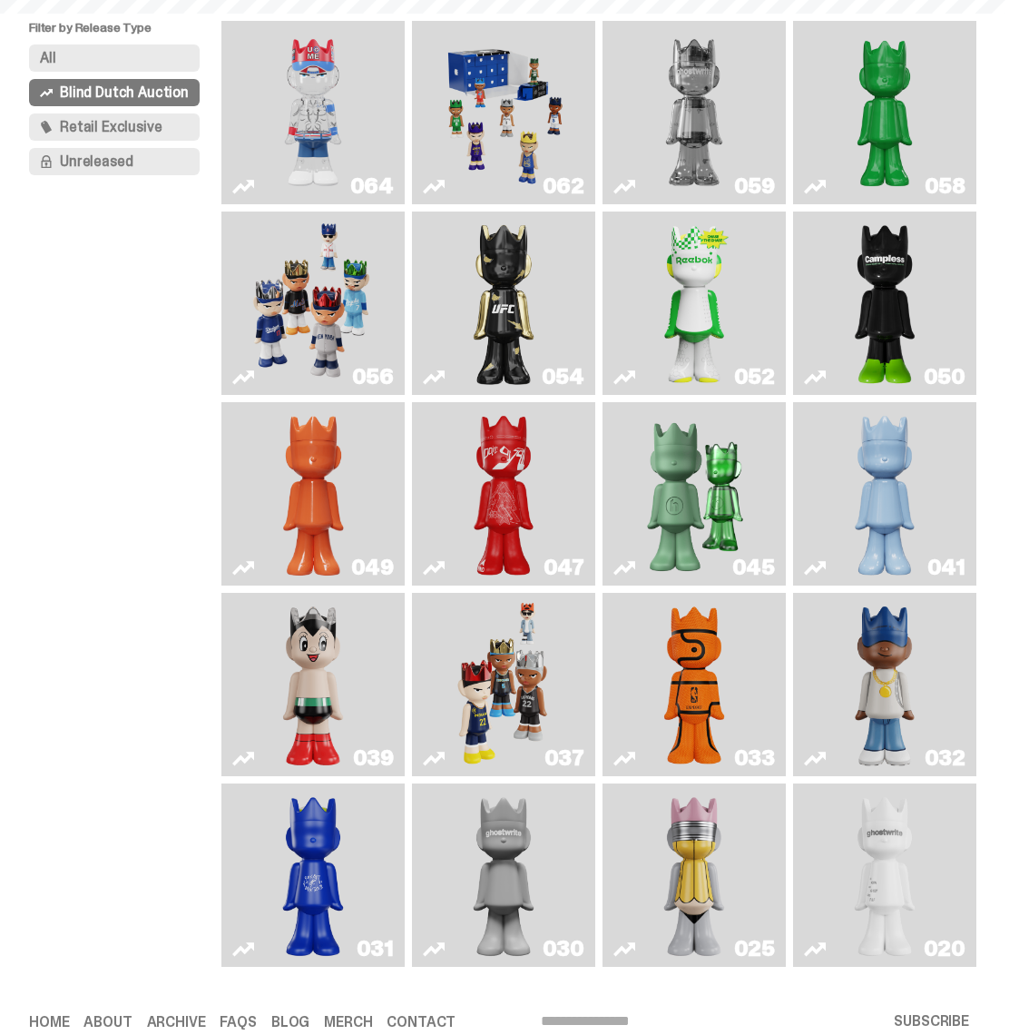
scroll to position [186, 0]
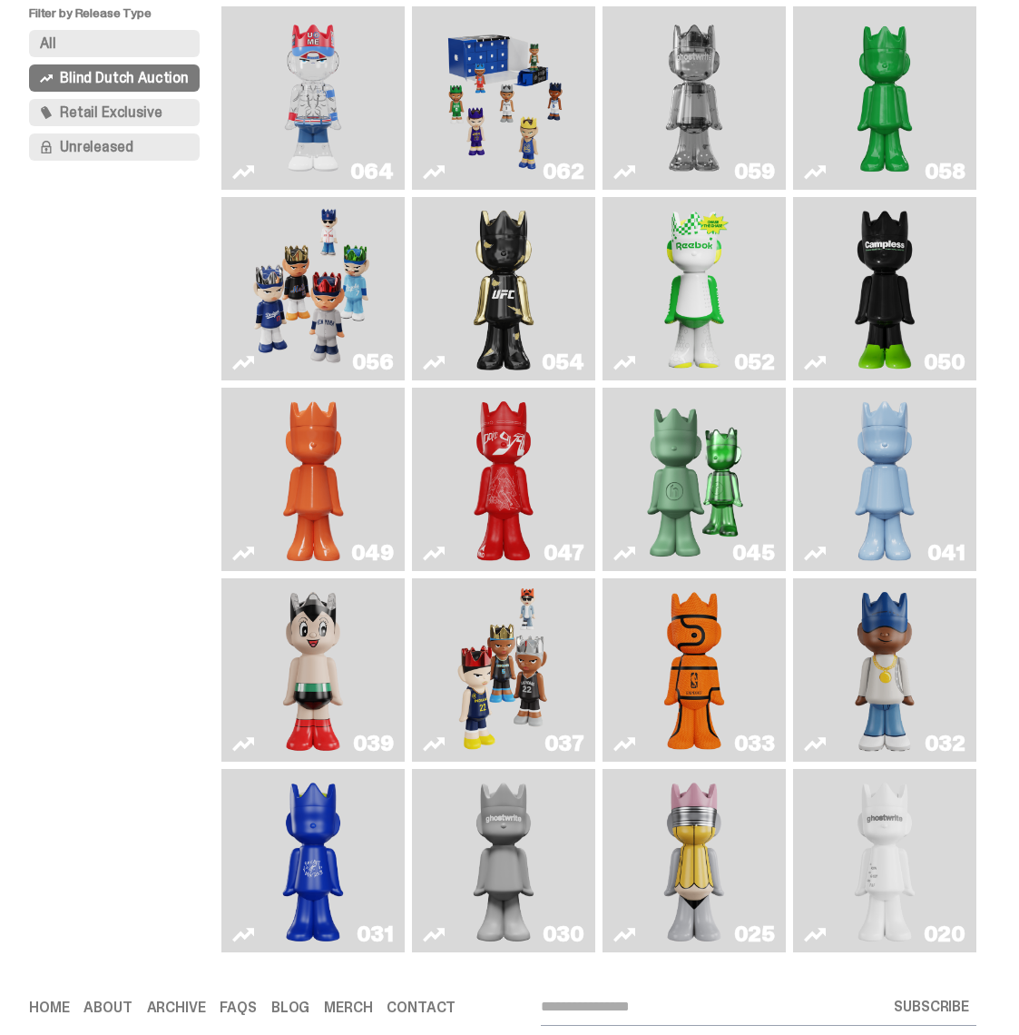
click at [322, 725] on img "Astro Boy" at bounding box center [313, 669] width 73 height 169
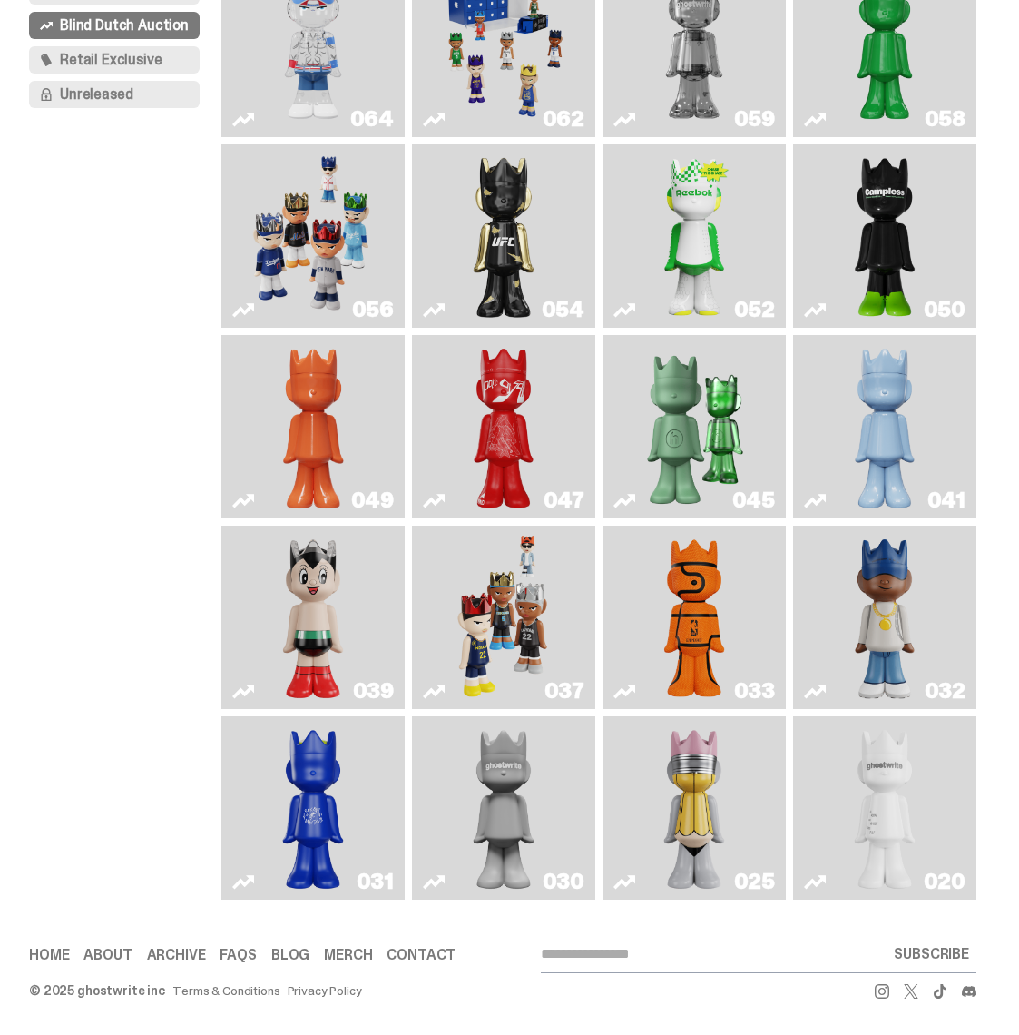
scroll to position [332, 0]
drag, startPoint x: 722, startPoint y: 799, endPoint x: 742, endPoint y: 815, distance: 26.5
click at [722, 799] on img "No. 2 Pencil" at bounding box center [694, 807] width 94 height 169
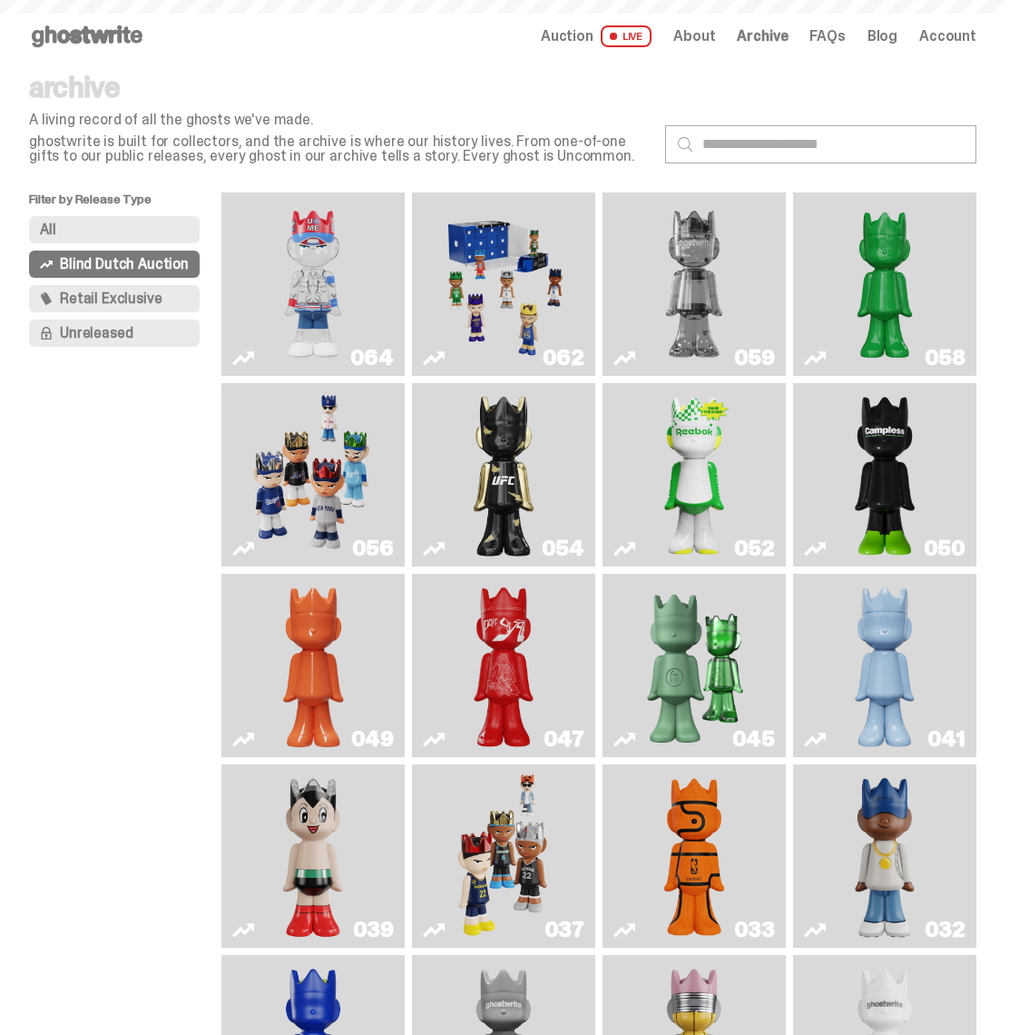
scroll to position [332, 0]
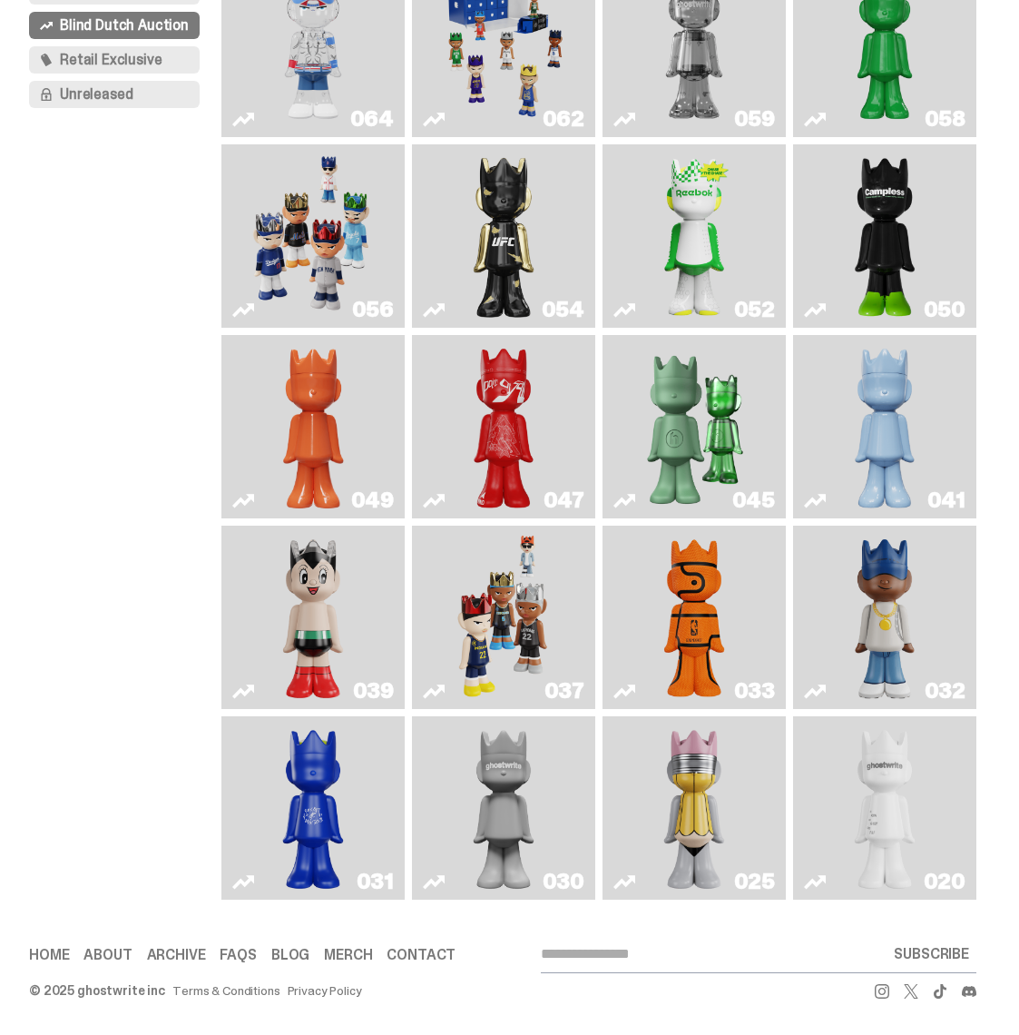
click at [697, 589] on img "Game Ball" at bounding box center [694, 617] width 73 height 169
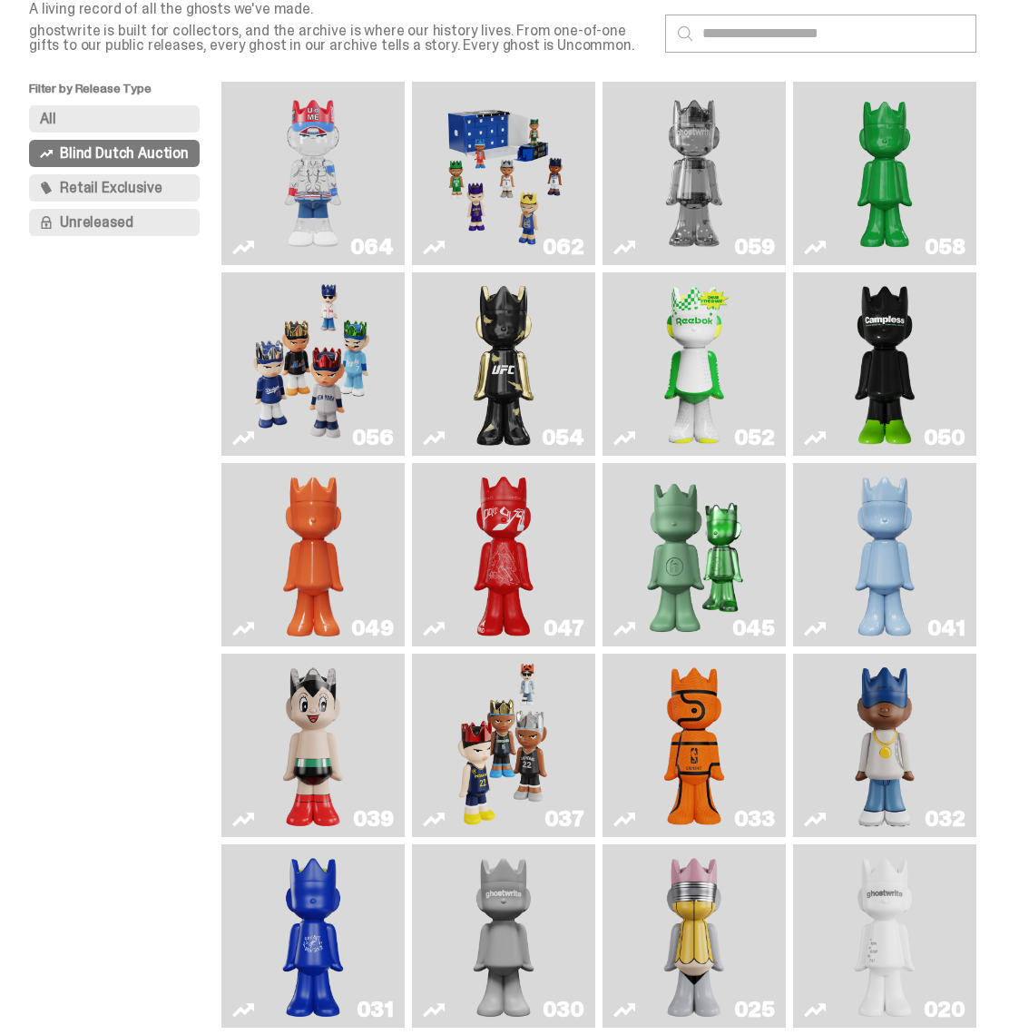
scroll to position [106, 0]
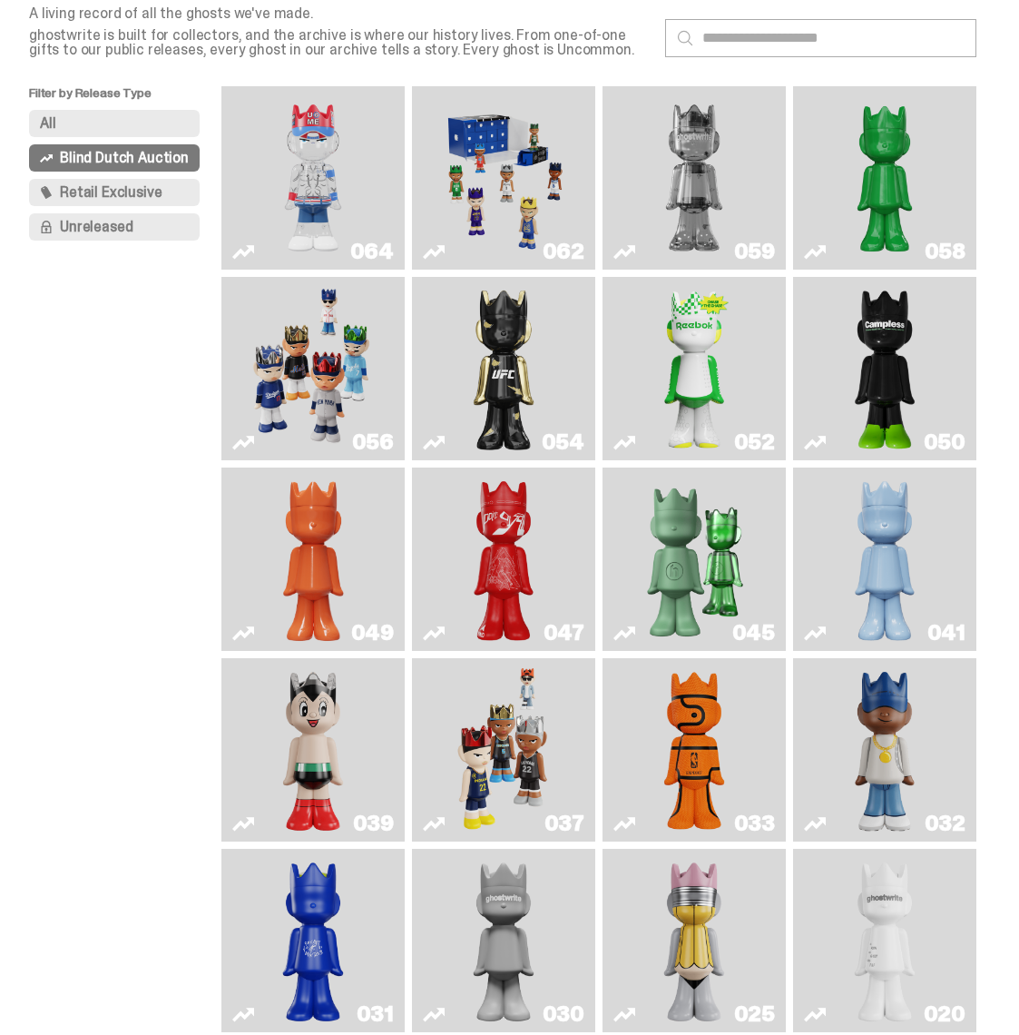
click at [679, 201] on img "Two" at bounding box center [694, 177] width 135 height 169
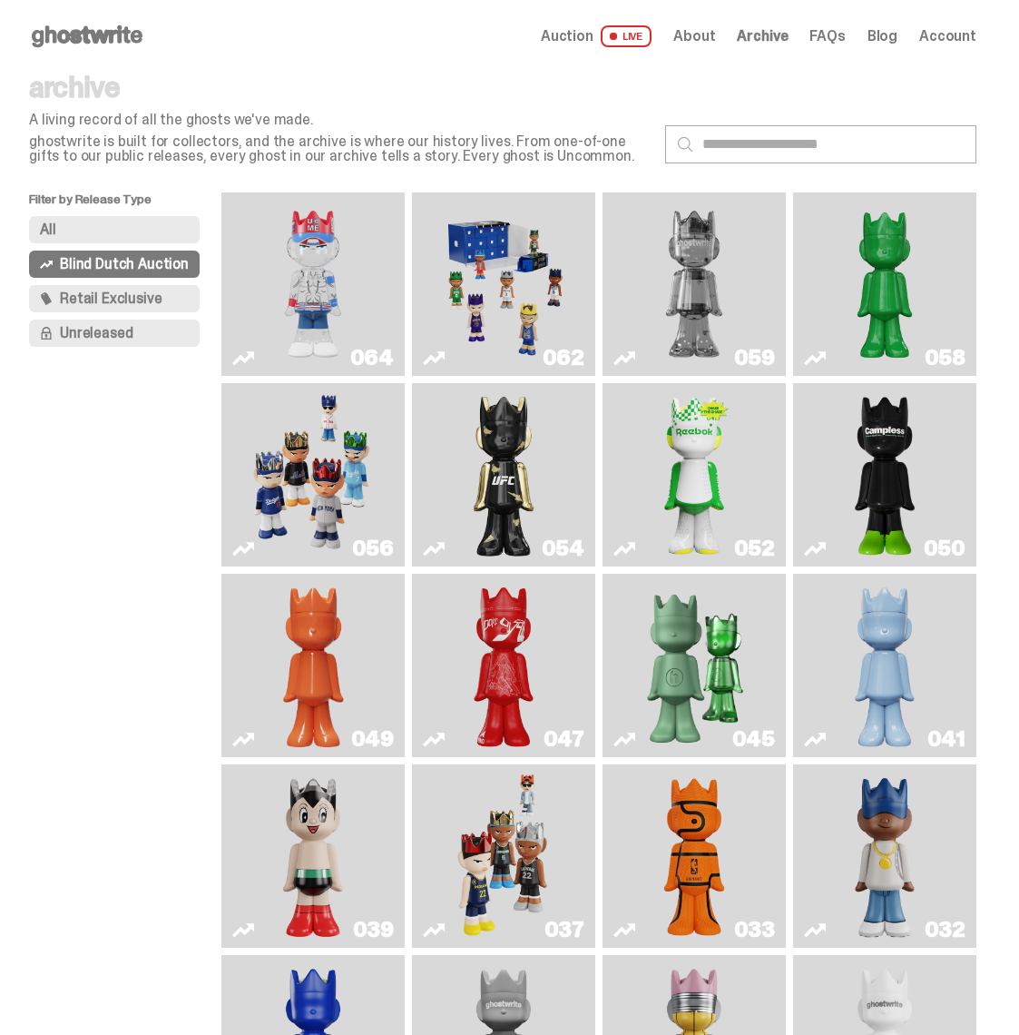
click at [592, 29] on span "Auction" at bounding box center [567, 36] width 53 height 15
